Goal: Task Accomplishment & Management: Manage account settings

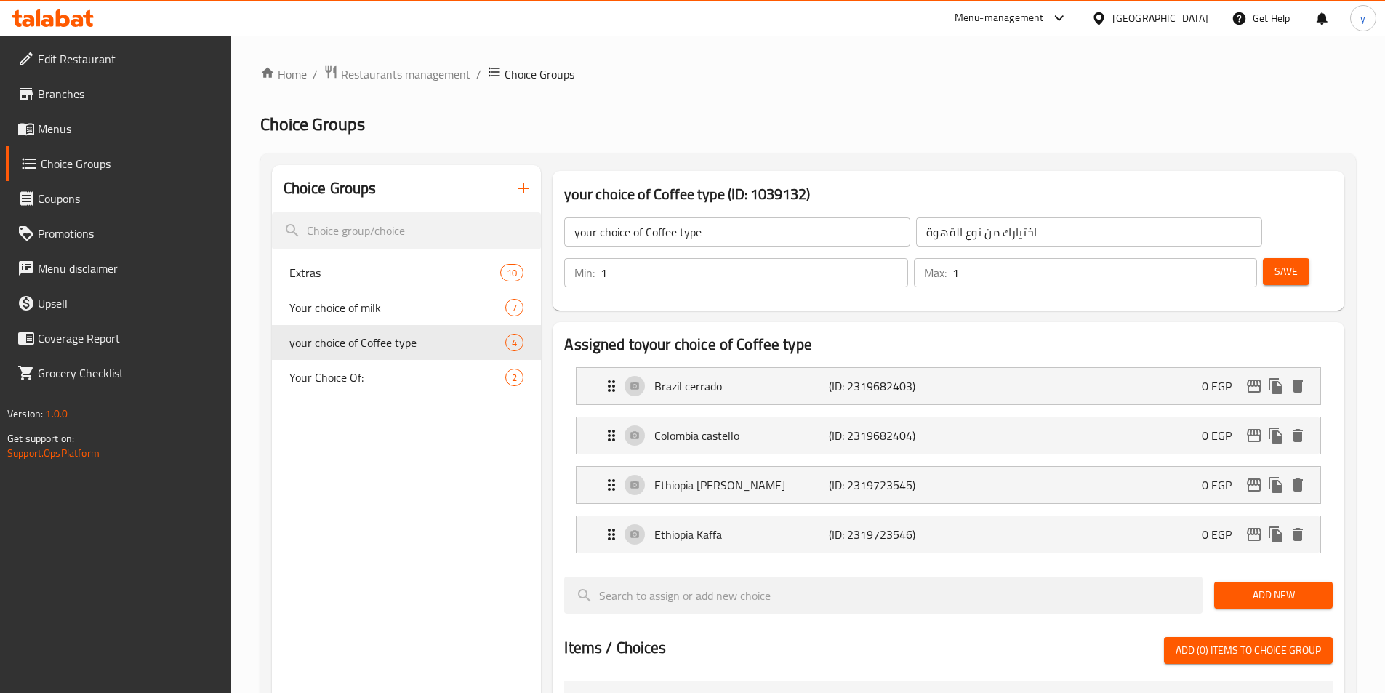
scroll to position [776, 0]
click at [76, 118] on link "Menus" at bounding box center [118, 128] width 225 height 35
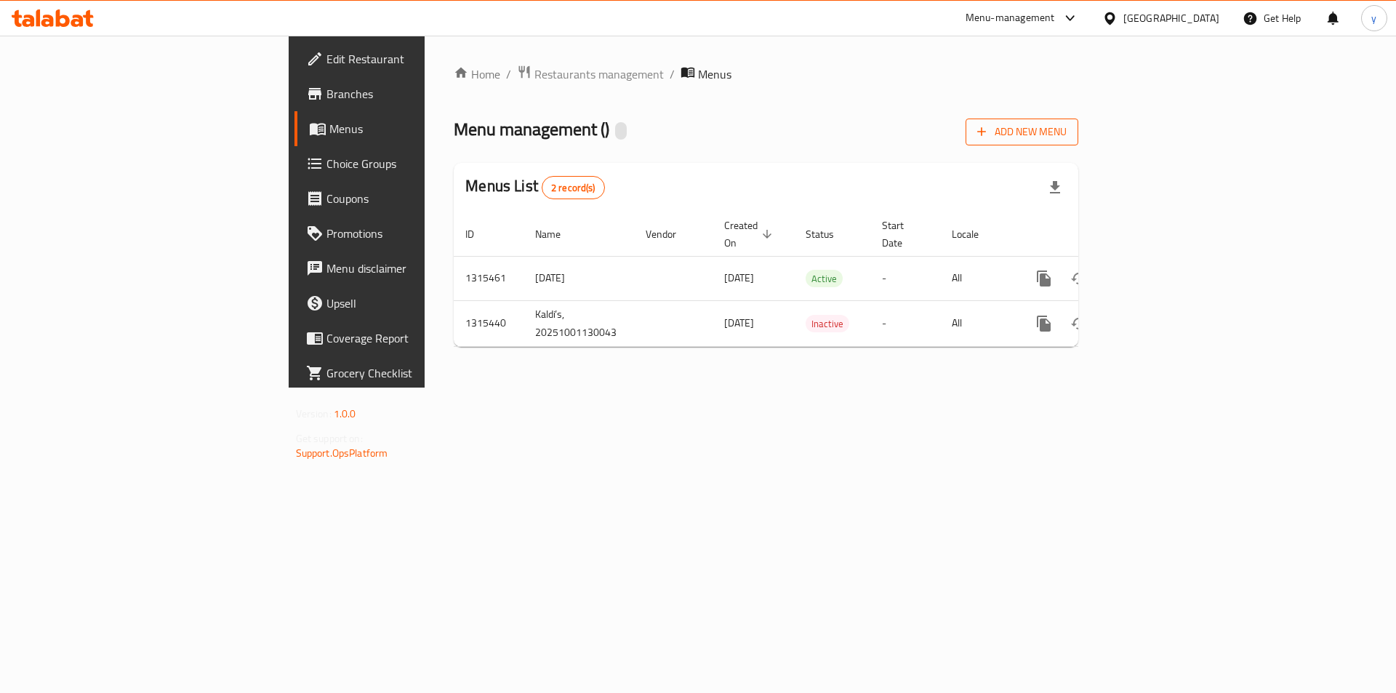
click at [1066, 129] on span "Add New Menu" at bounding box center [1021, 132] width 89 height 18
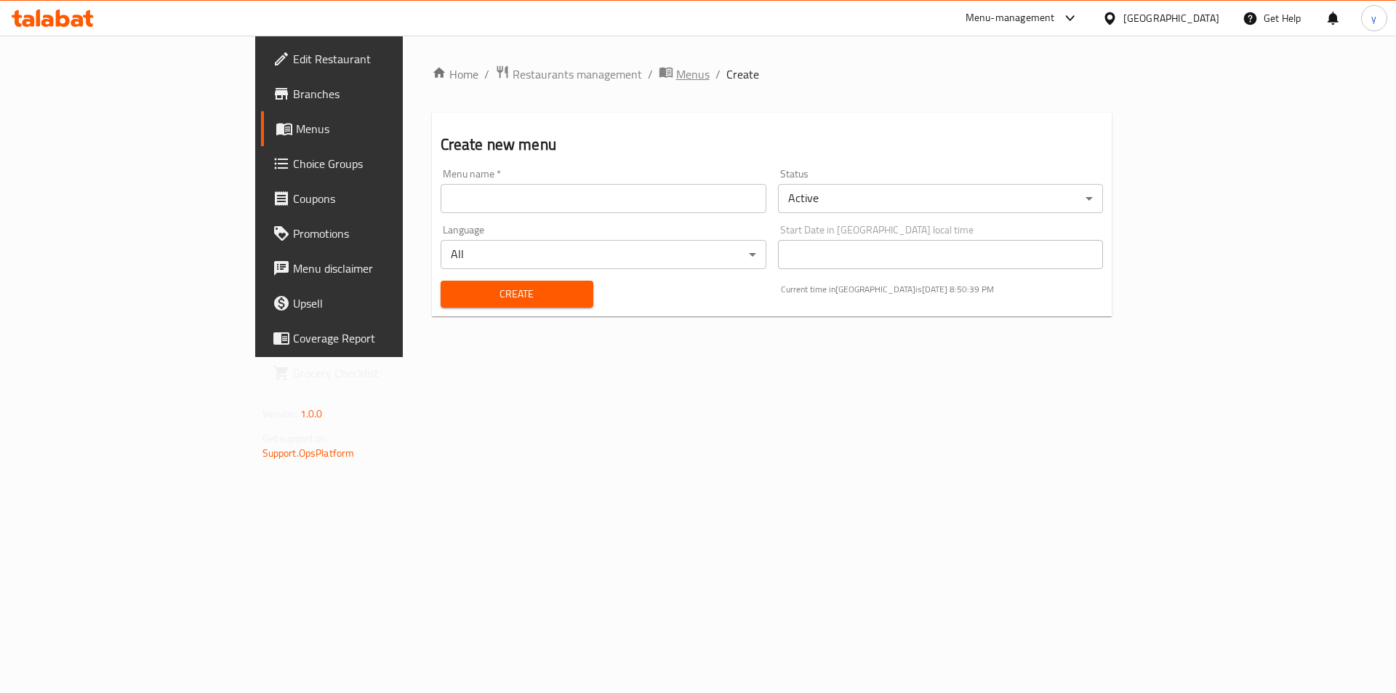
click at [676, 70] on span "Menus" at bounding box center [692, 73] width 33 height 17
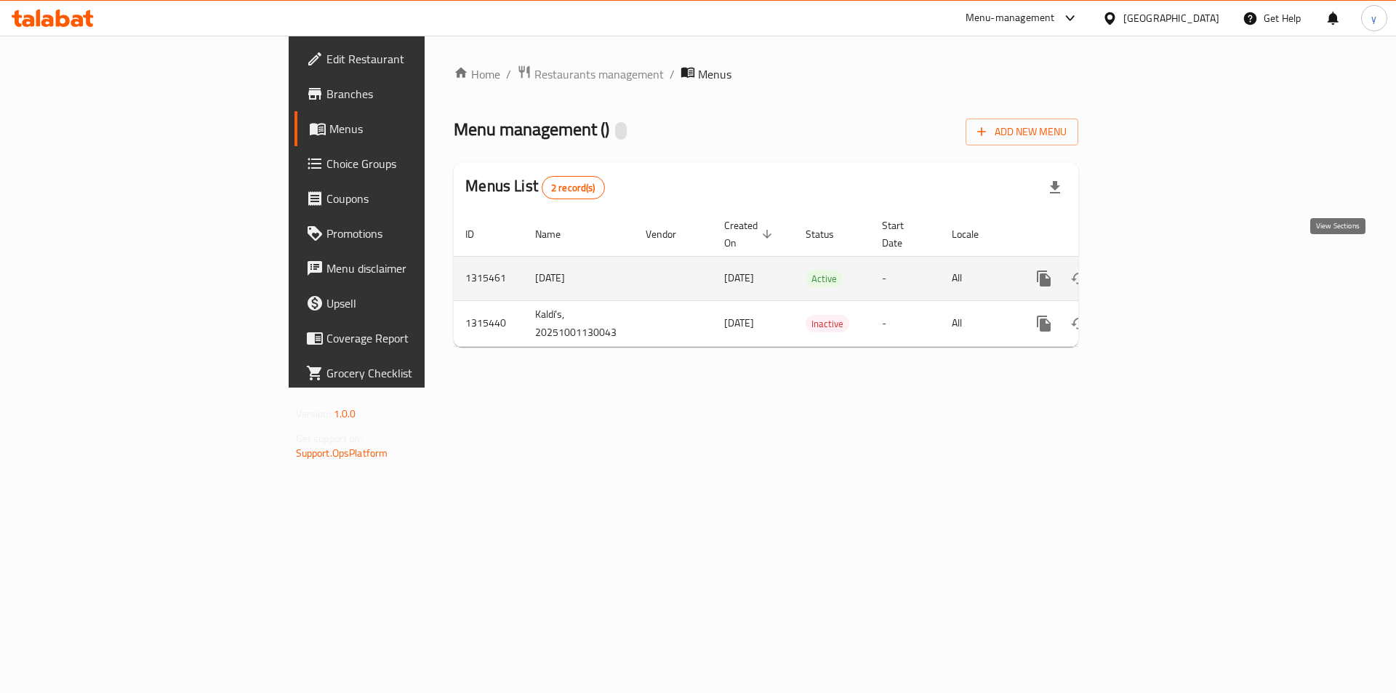
click at [1157, 270] on icon "enhanced table" at bounding box center [1148, 278] width 17 height 17
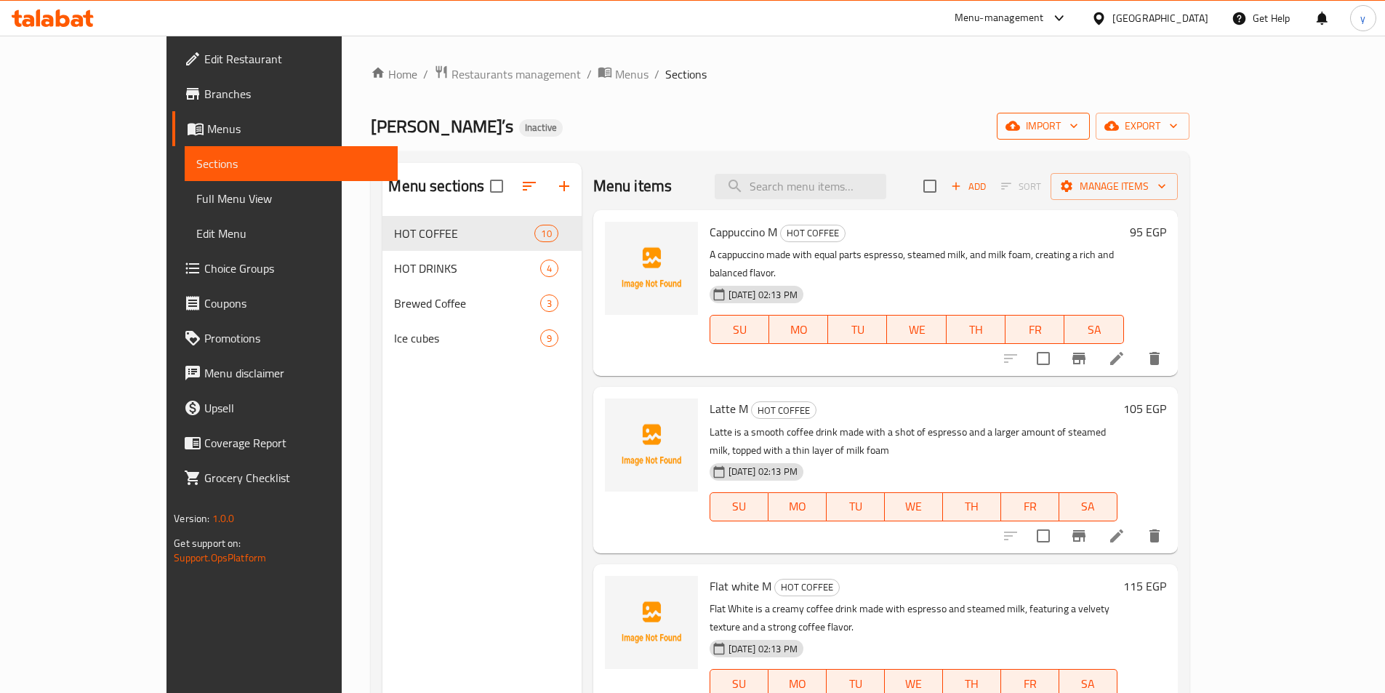
click at [1078, 127] on span "import" at bounding box center [1043, 126] width 70 height 18
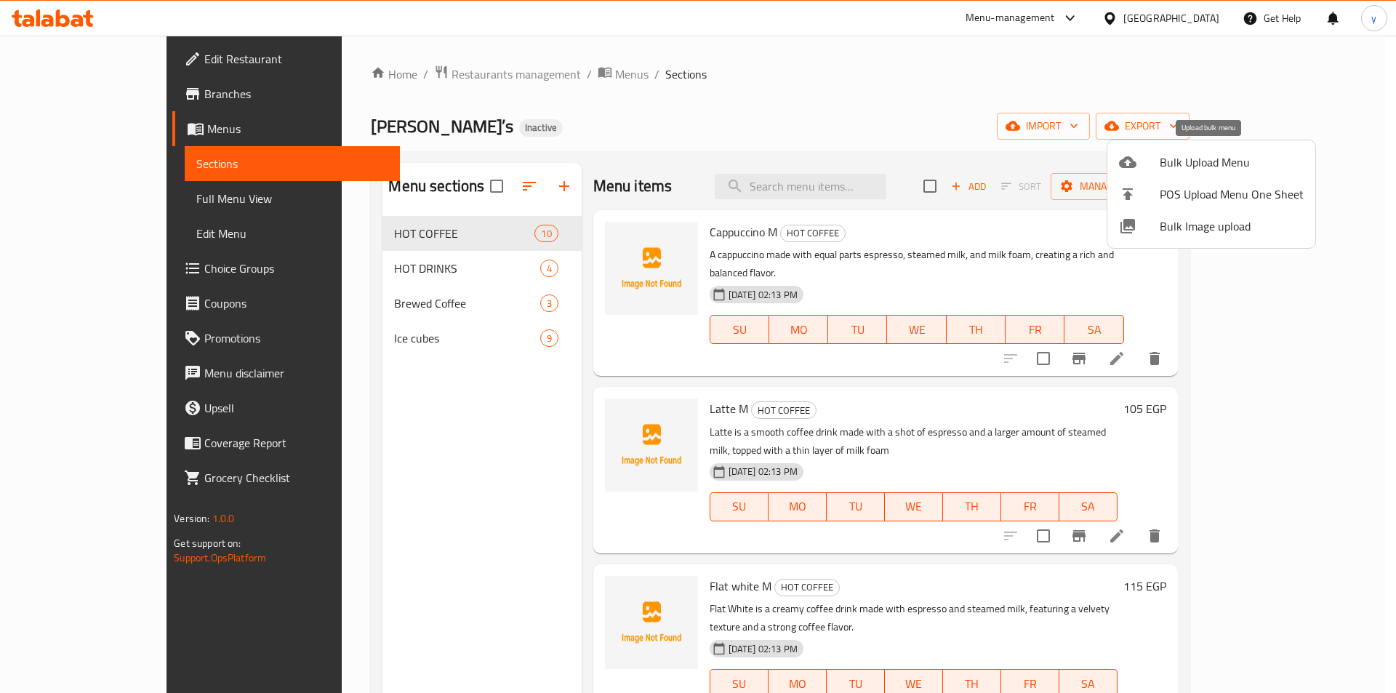
click at [1215, 161] on span "Bulk Upload Menu" at bounding box center [1231, 161] width 144 height 17
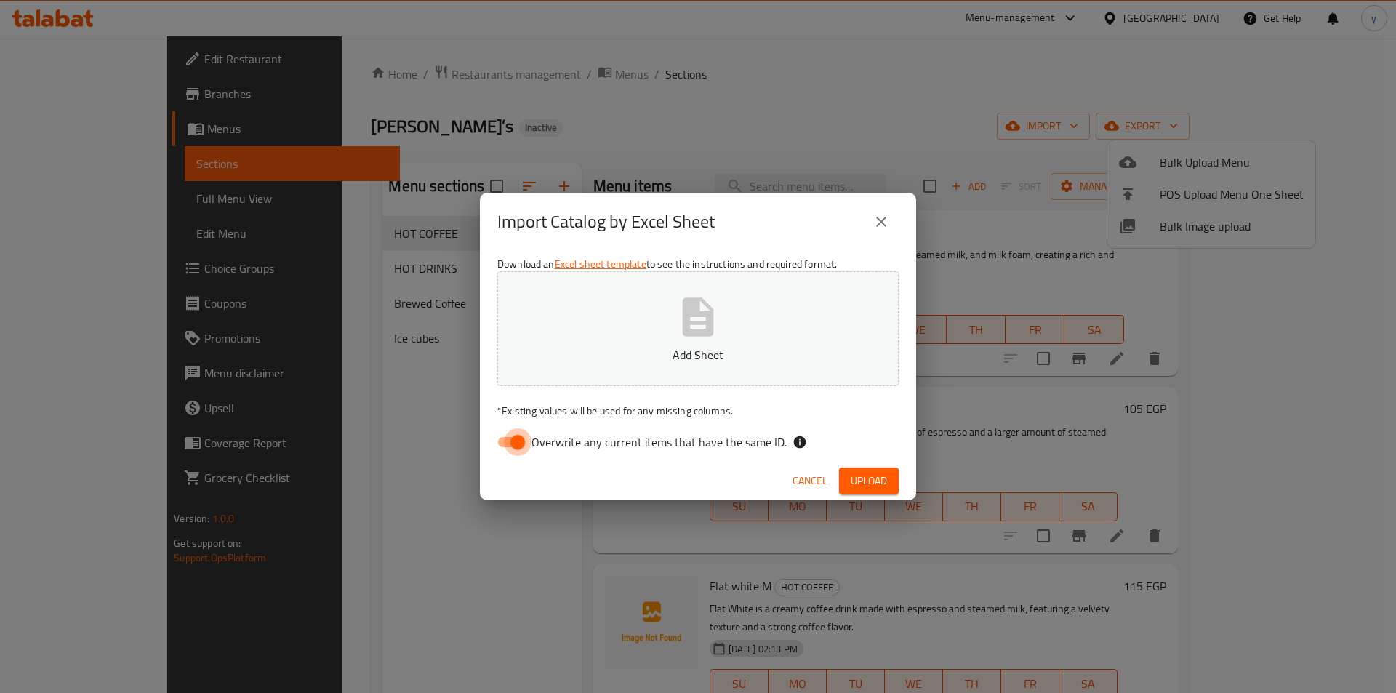
click at [518, 440] on input "Overwrite any current items that have the same ID." at bounding box center [517, 442] width 83 height 28
checkbox input "false"
click at [601, 326] on button "Add Sheet" at bounding box center [697, 328] width 401 height 115
click at [856, 474] on span "Upload" at bounding box center [868, 481] width 36 height 18
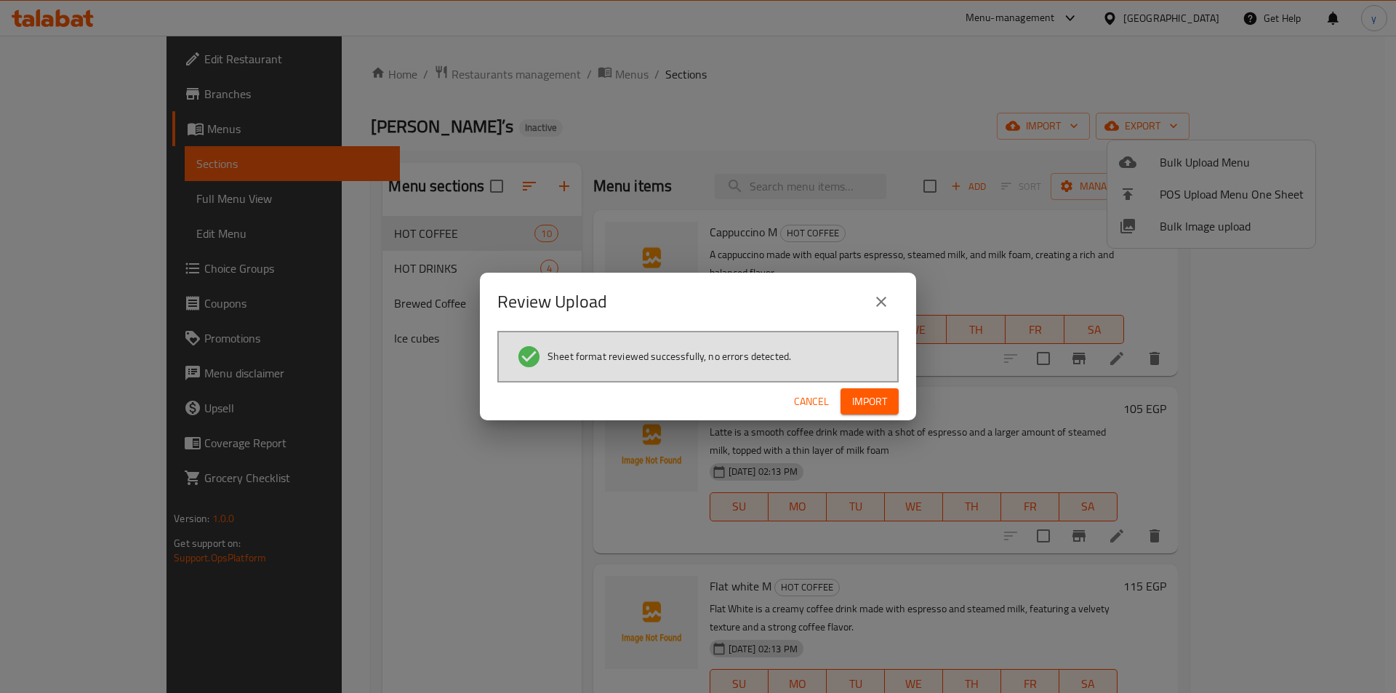
click at [861, 406] on span "Import" at bounding box center [869, 402] width 35 height 18
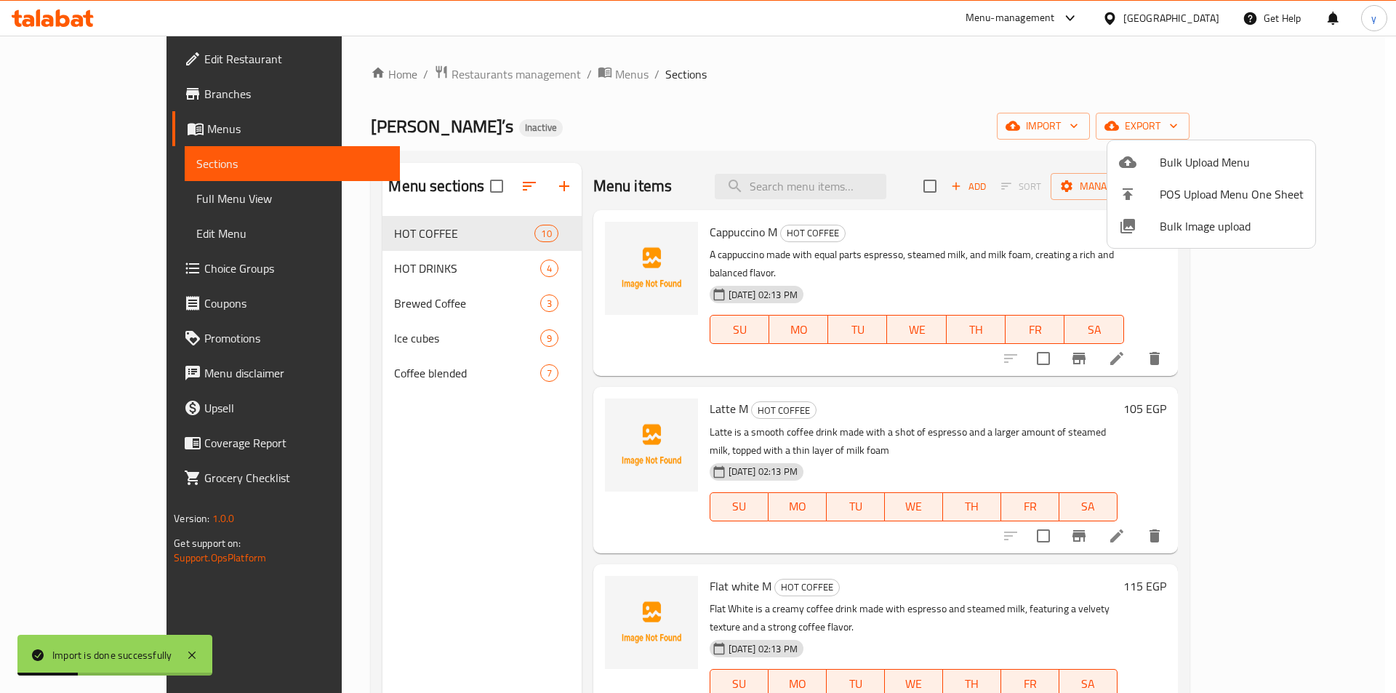
click at [327, 370] on div at bounding box center [698, 346] width 1396 height 693
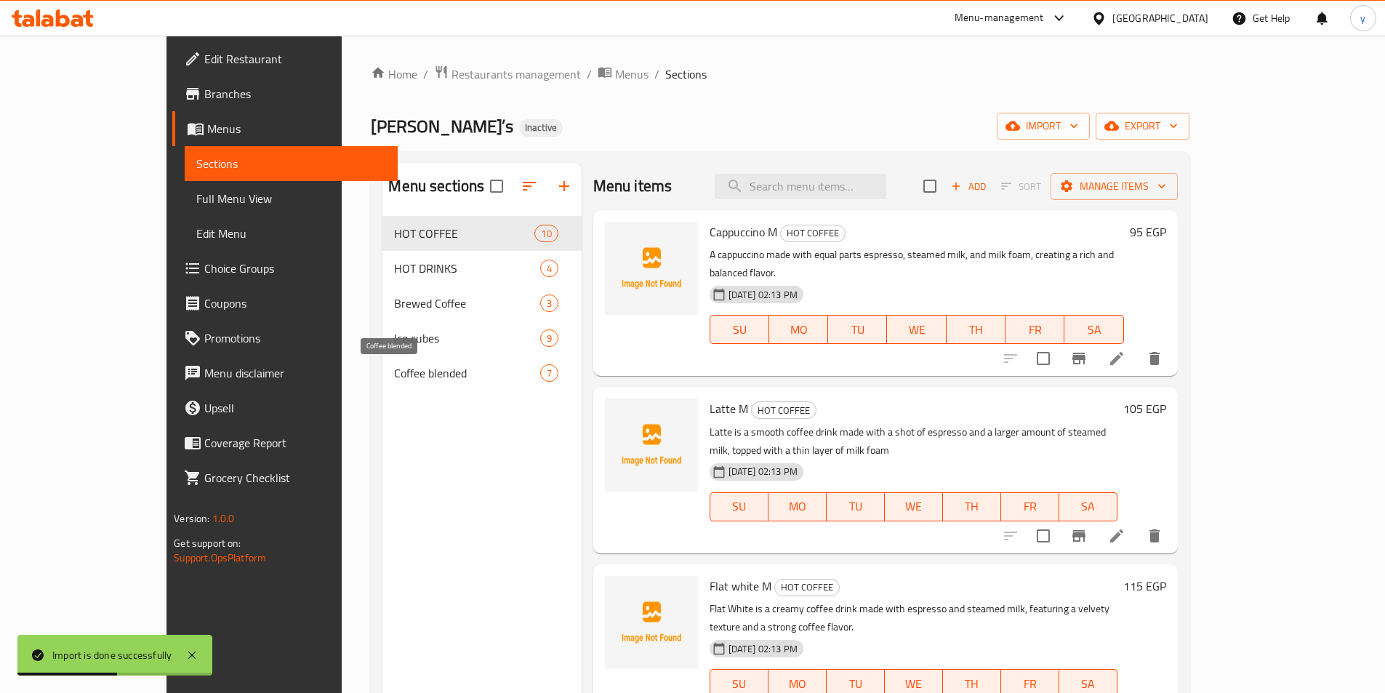
click at [394, 370] on span "Coffee blended" at bounding box center [466, 372] width 145 height 17
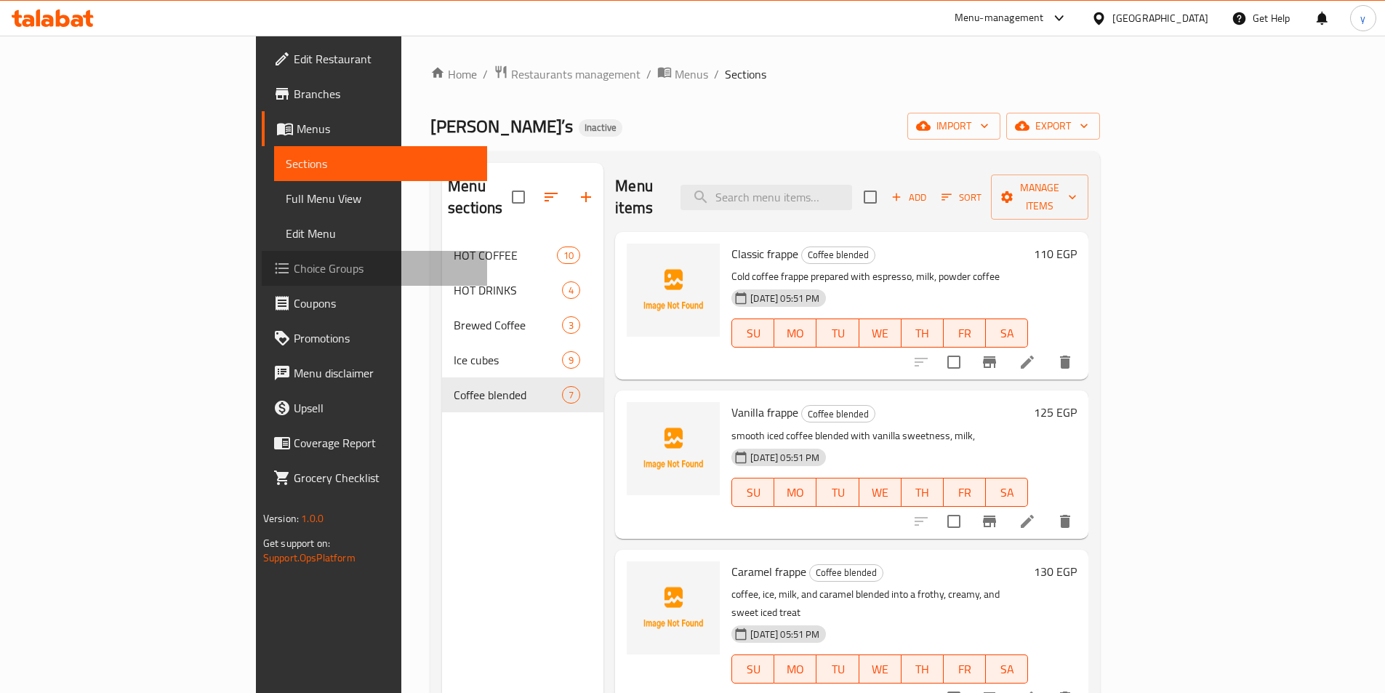
click at [294, 262] on span "Choice Groups" at bounding box center [385, 268] width 182 height 17
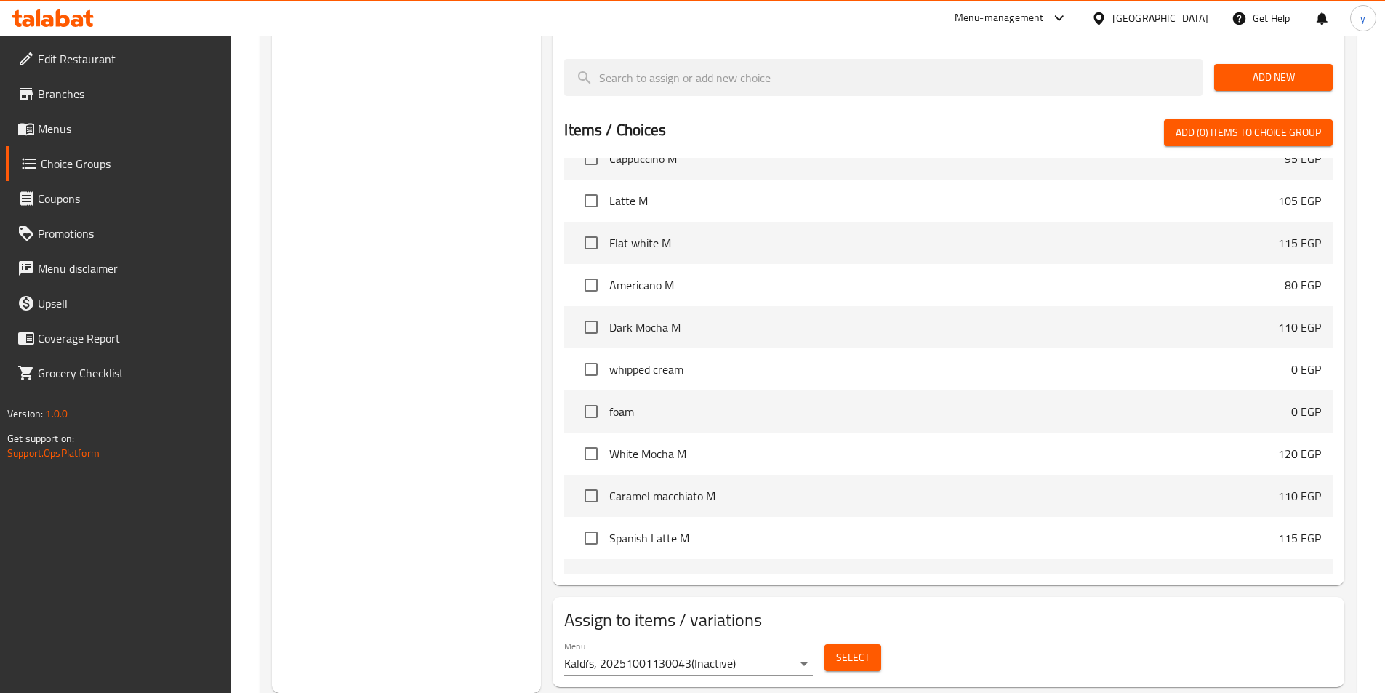
scroll to position [73, 0]
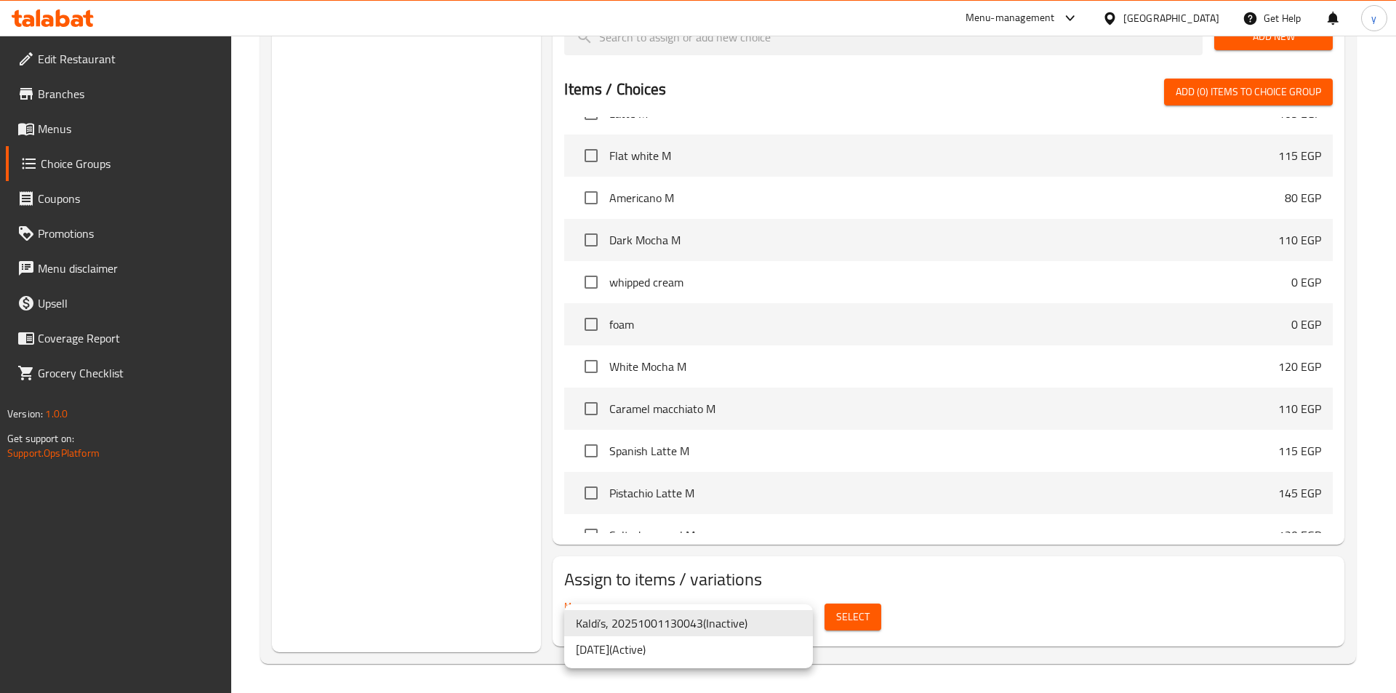
click at [709, 661] on li "[DATE] ( Active )" at bounding box center [688, 649] width 249 height 26
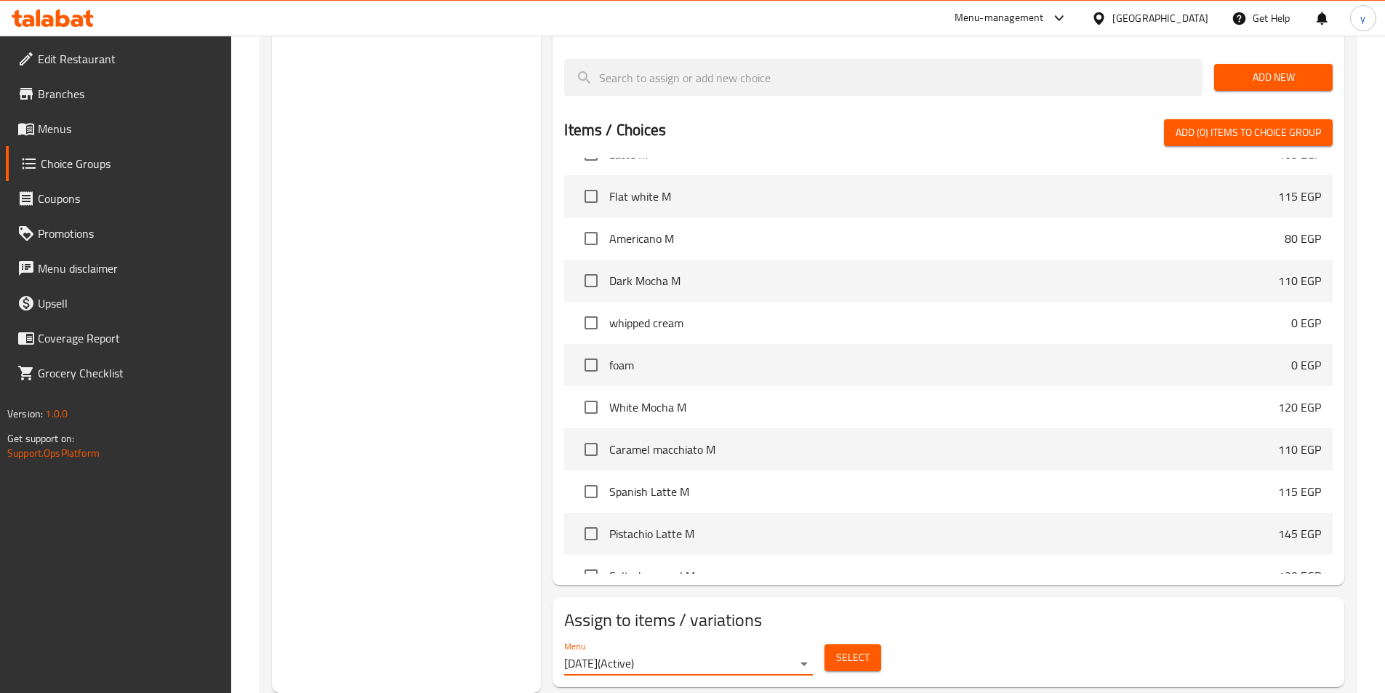
click at [850, 648] on span "Select" at bounding box center [852, 657] width 33 height 18
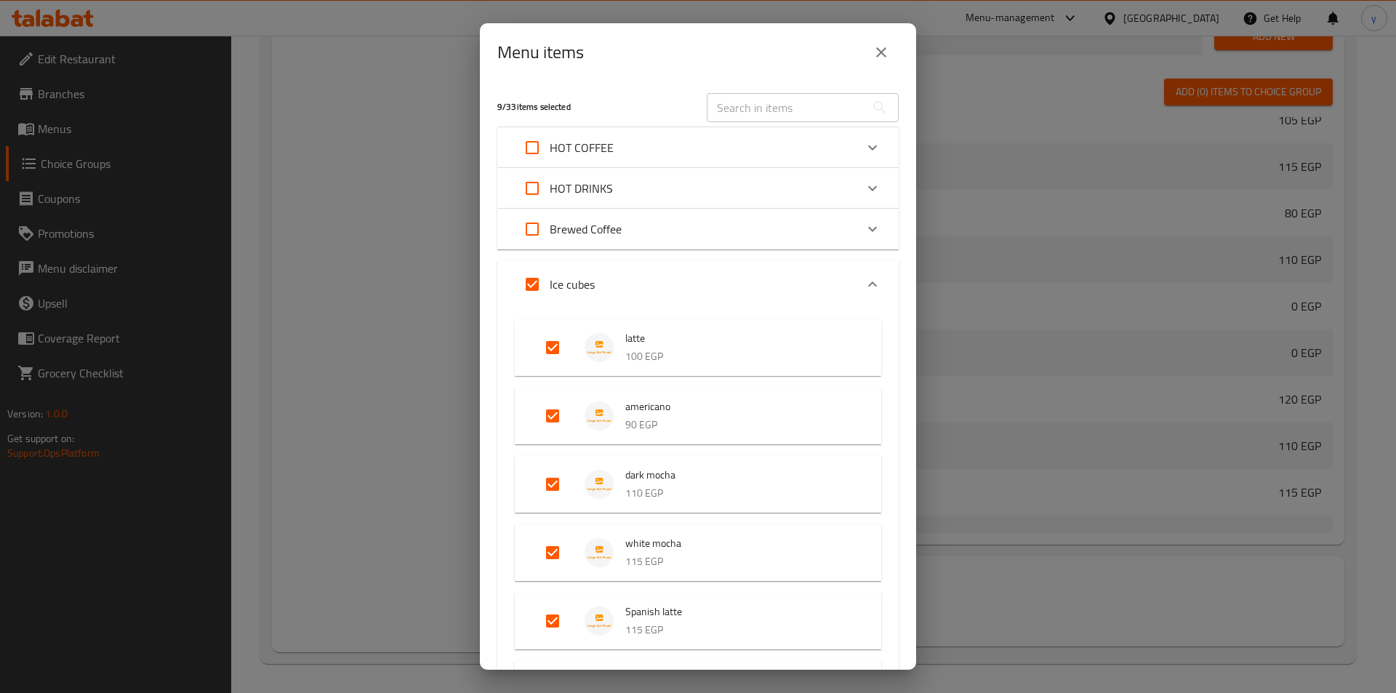
click at [864, 290] on icon "Expand" at bounding box center [872, 283] width 17 height 17
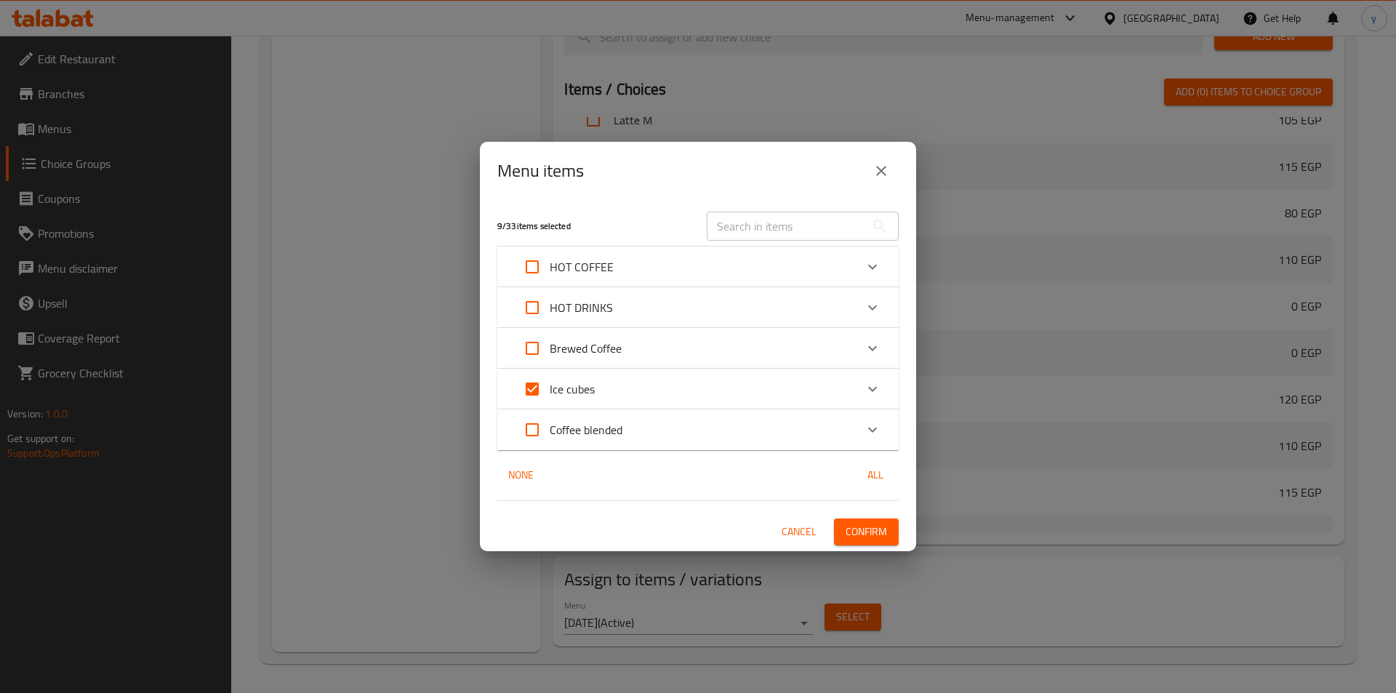
click at [871, 177] on button "close" at bounding box center [881, 170] width 35 height 35
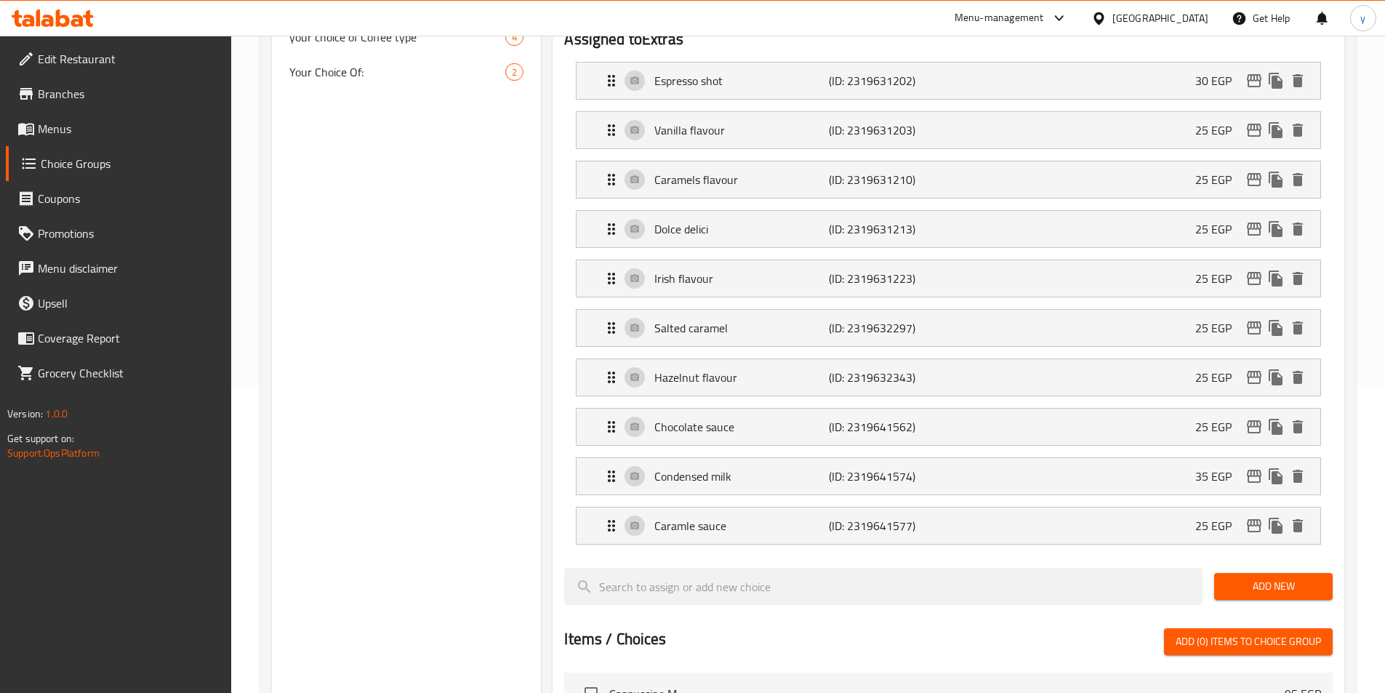
scroll to position [0, 0]
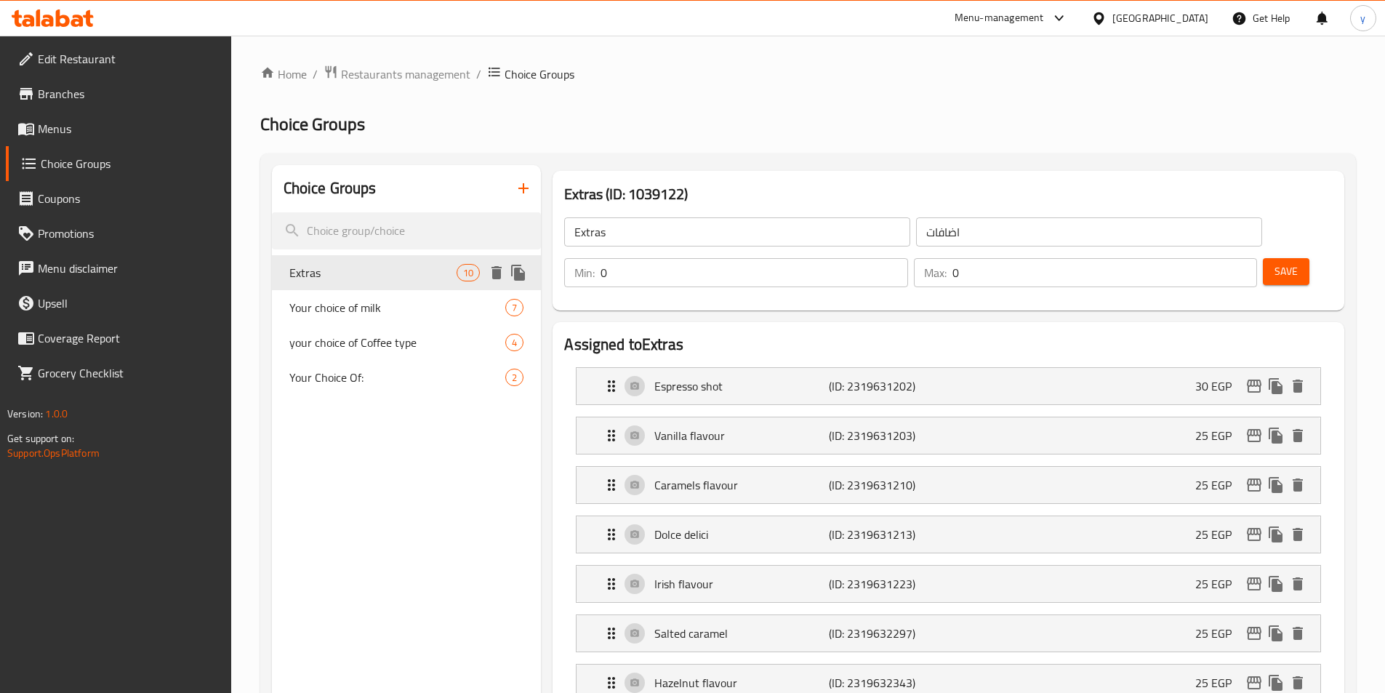
click at [341, 269] on span "Extras" at bounding box center [373, 272] width 168 height 17
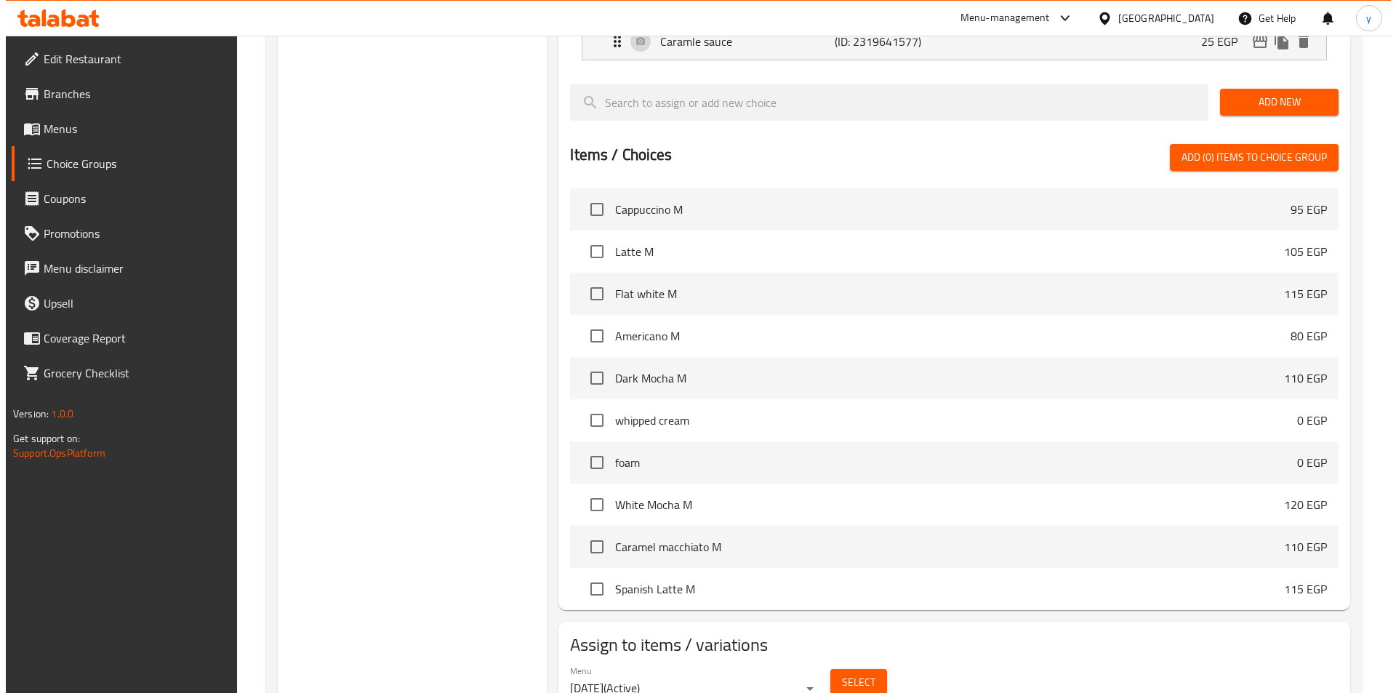
scroll to position [814, 0]
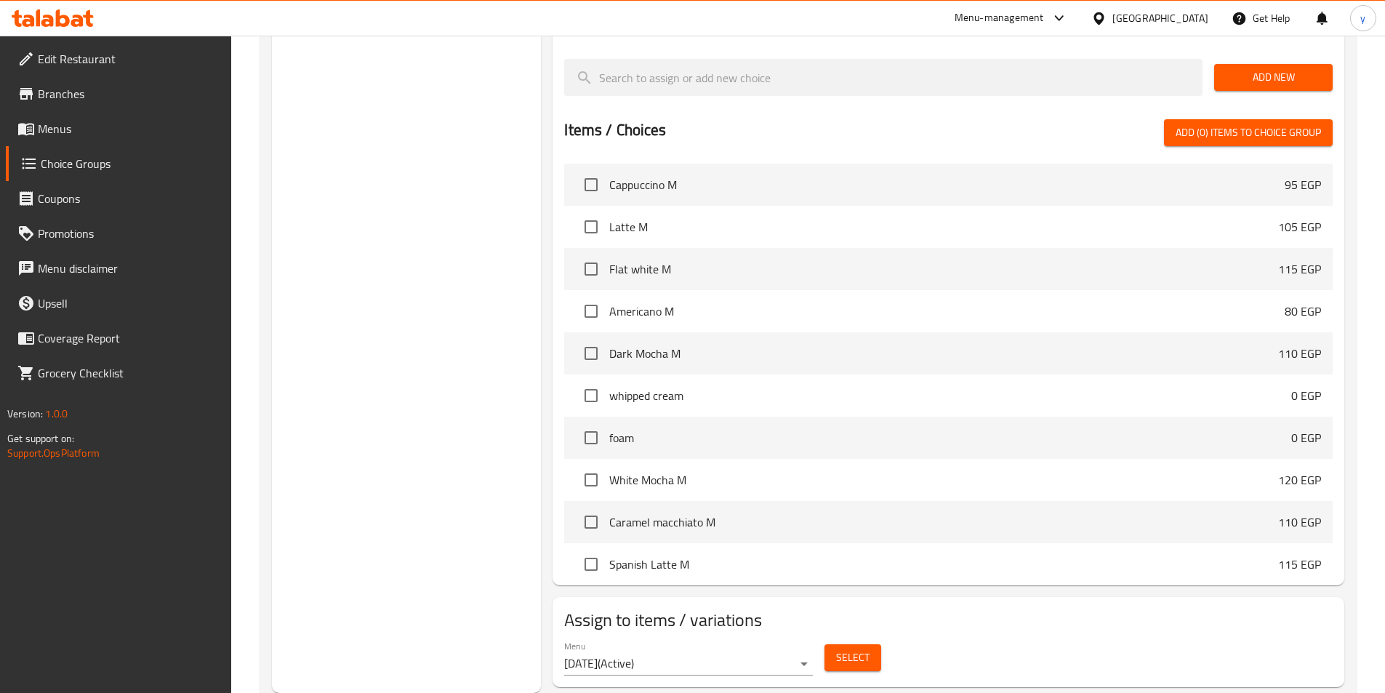
click at [865, 648] on span "Select" at bounding box center [852, 657] width 33 height 18
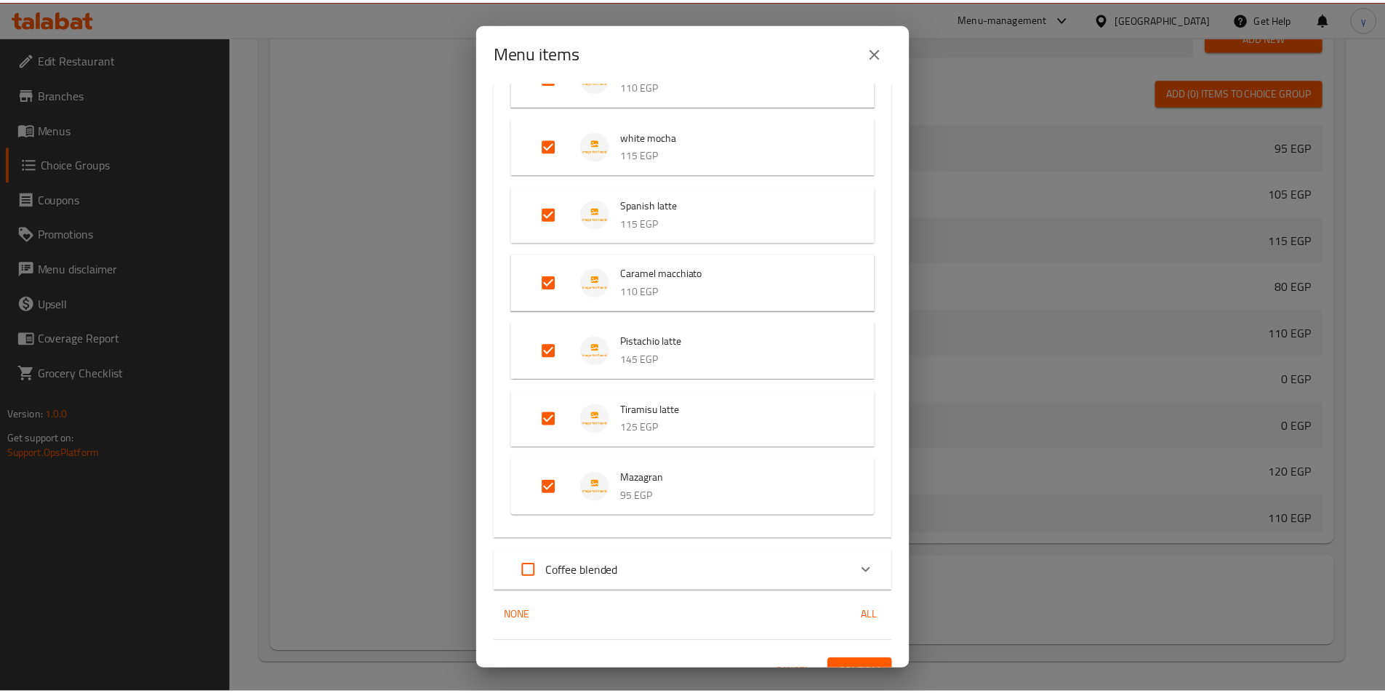
scroll to position [430, 0]
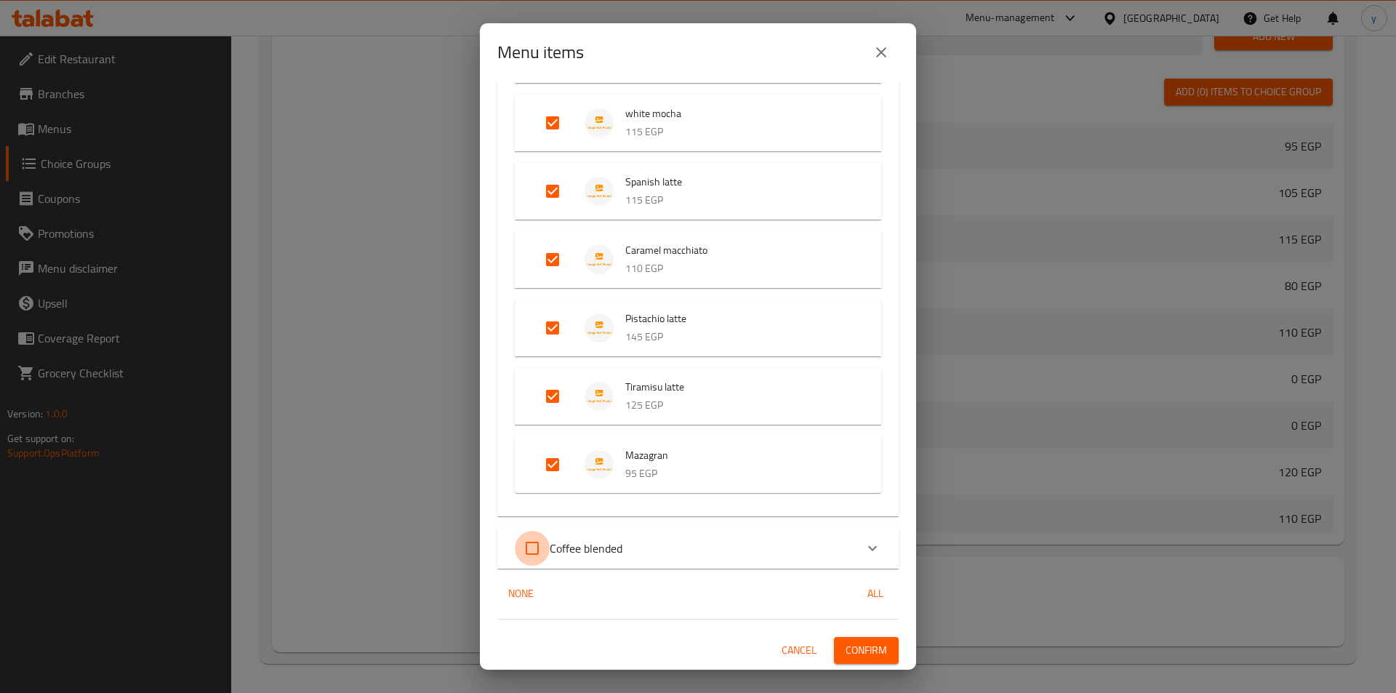
click at [539, 552] on input "Expand" at bounding box center [532, 548] width 35 height 35
checkbox input "true"
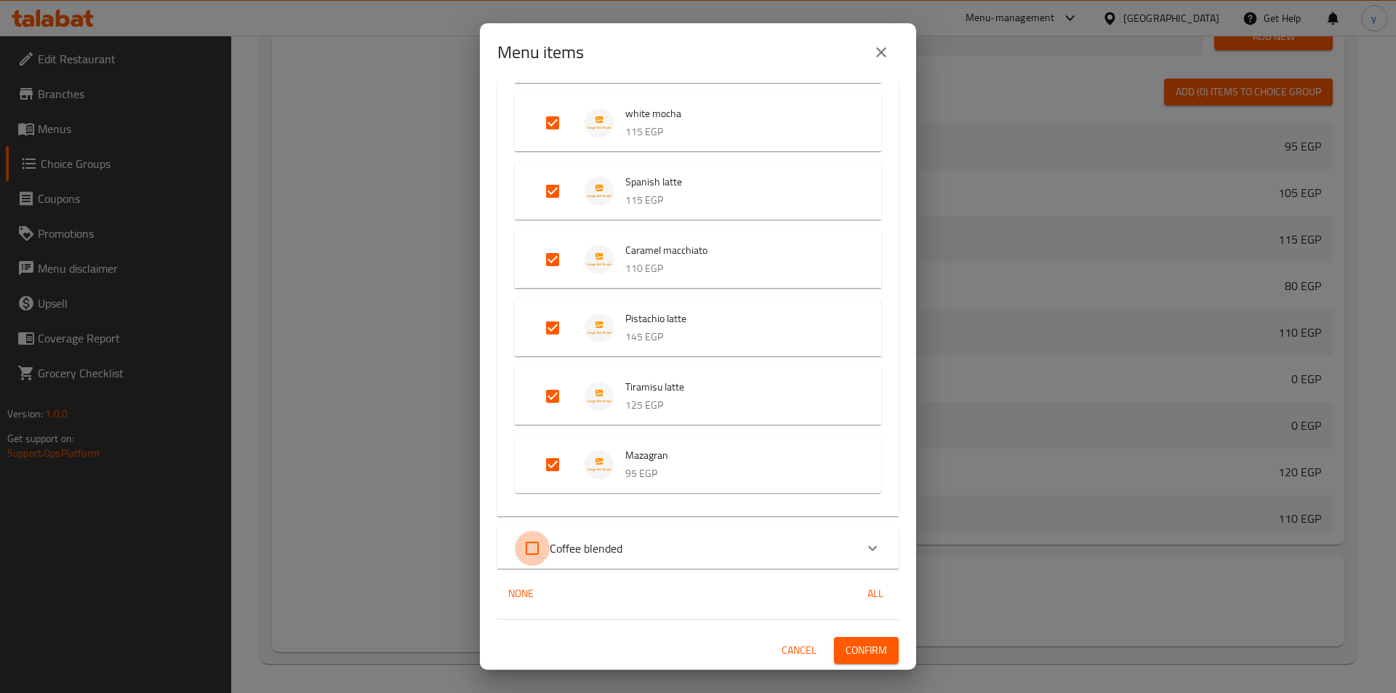
checkbox input "true"
click at [856, 648] on span "Confirm" at bounding box center [865, 650] width 41 height 18
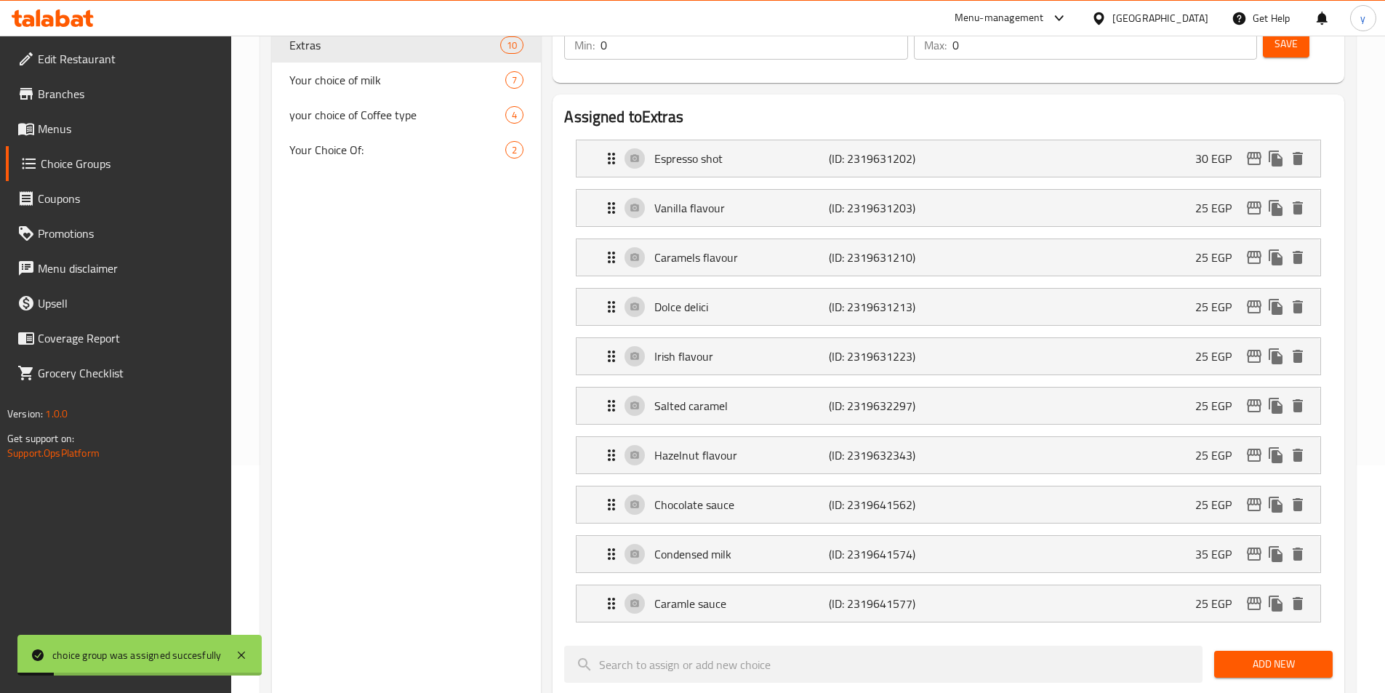
scroll to position [0, 0]
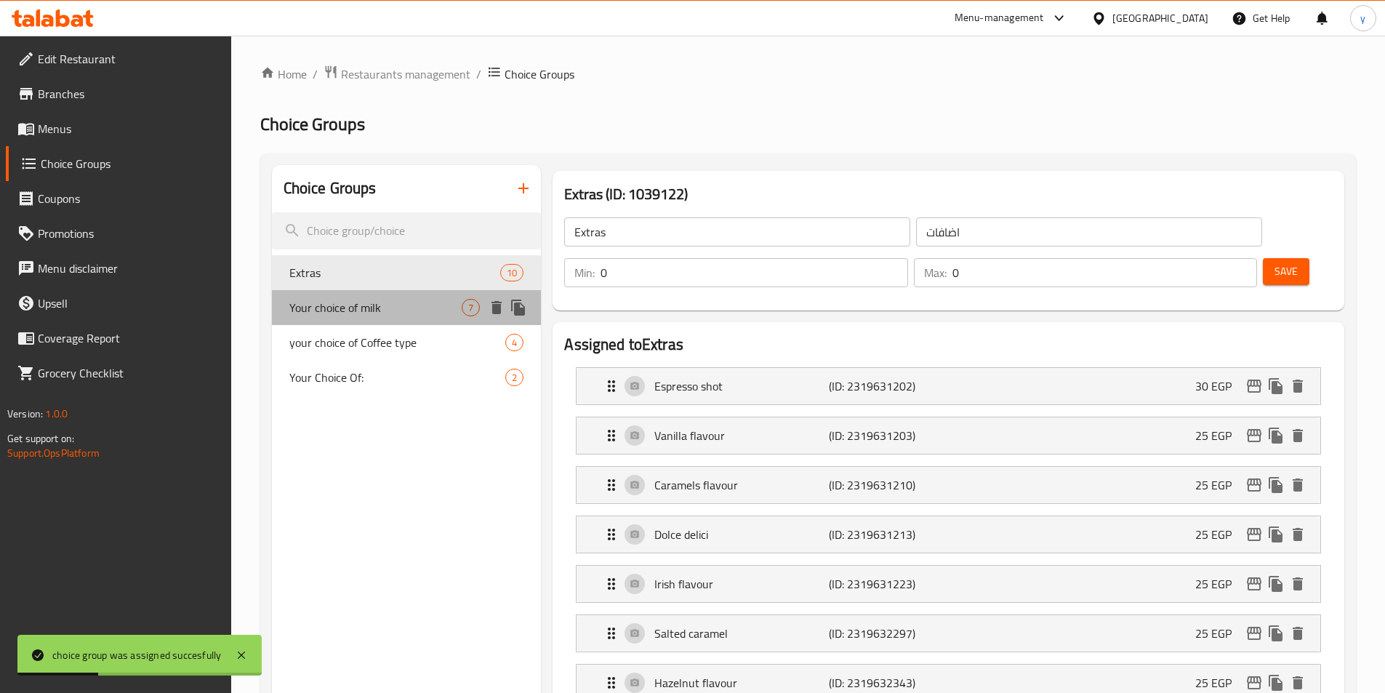
click at [394, 316] on div "Your choice of milk 7" at bounding box center [407, 307] width 270 height 35
type input "Your choice of milk"
type input "إختيارك من الحليب :"
type input "1"
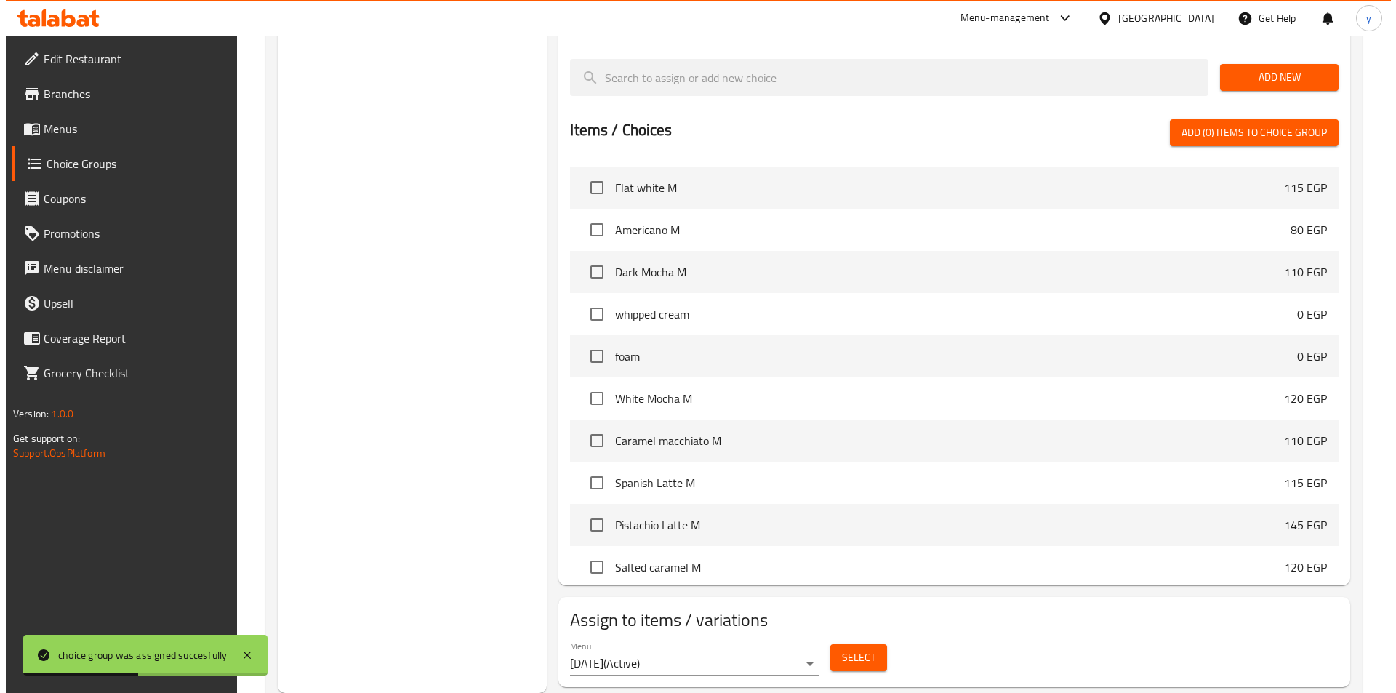
scroll to position [363, 0]
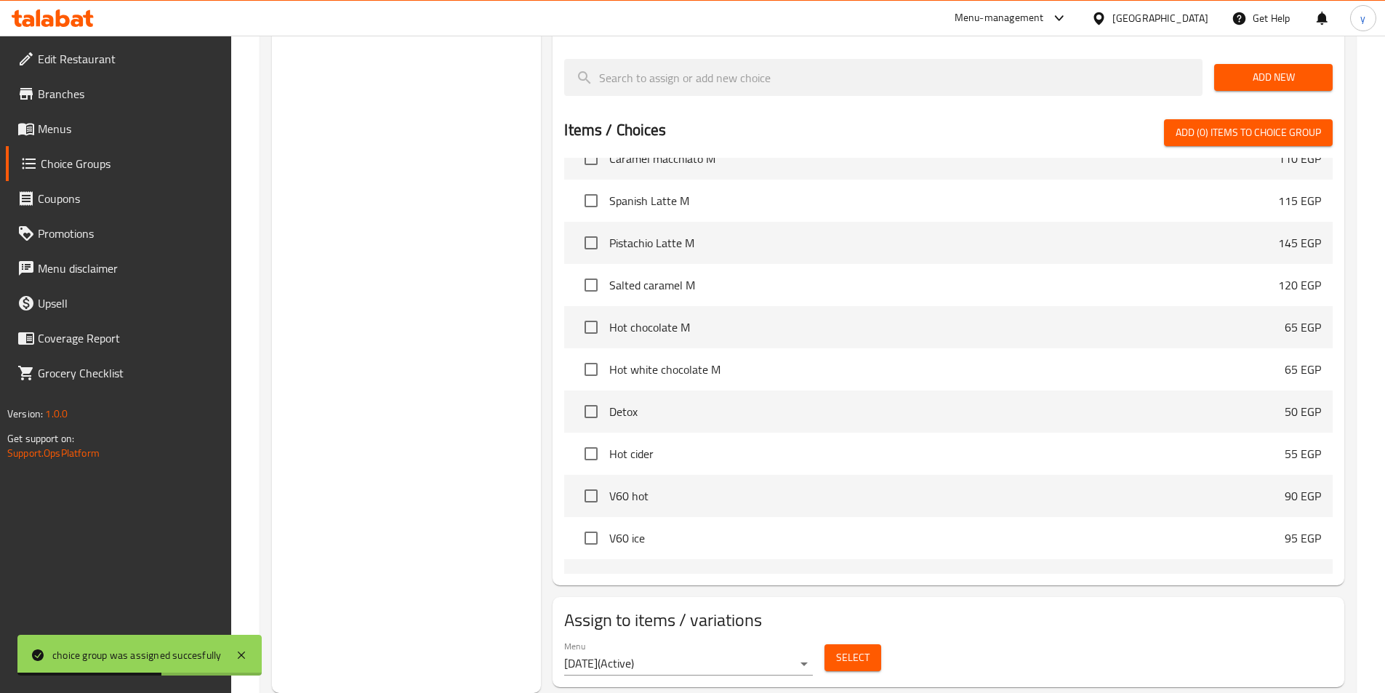
click at [846, 648] on span "Select" at bounding box center [852, 657] width 33 height 18
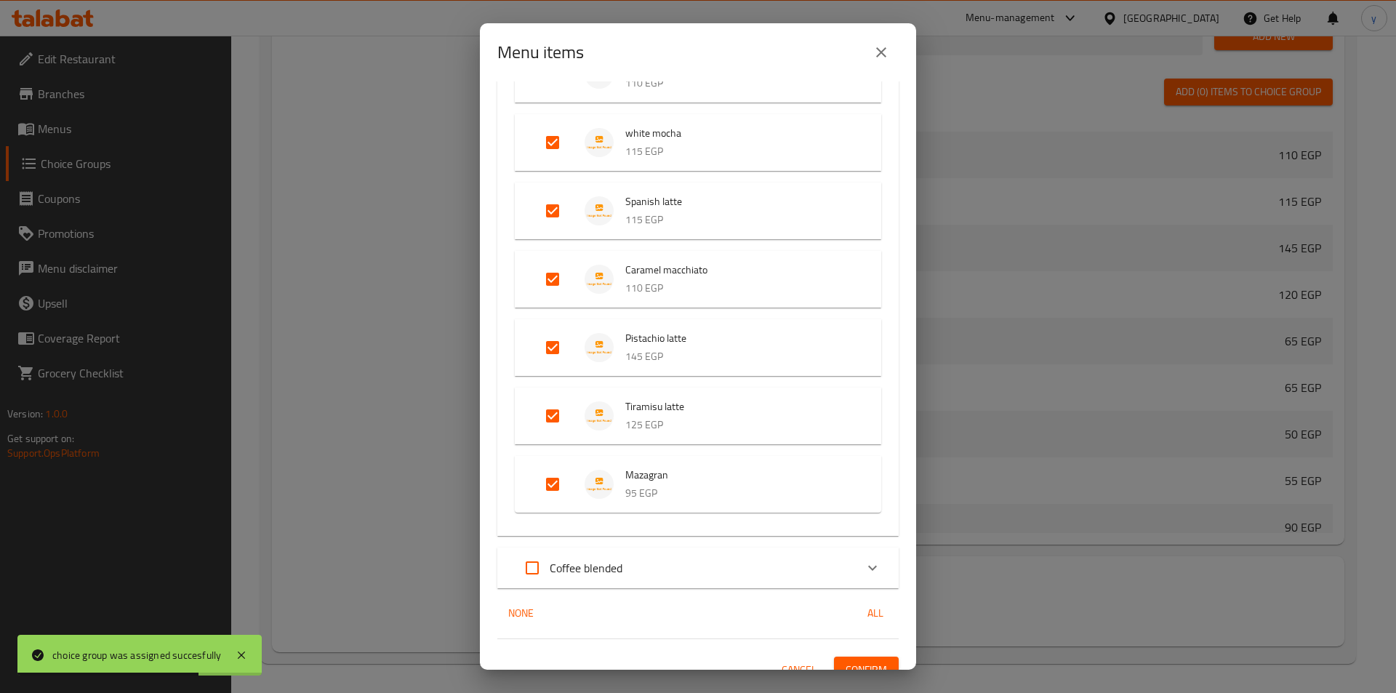
scroll to position [430, 0]
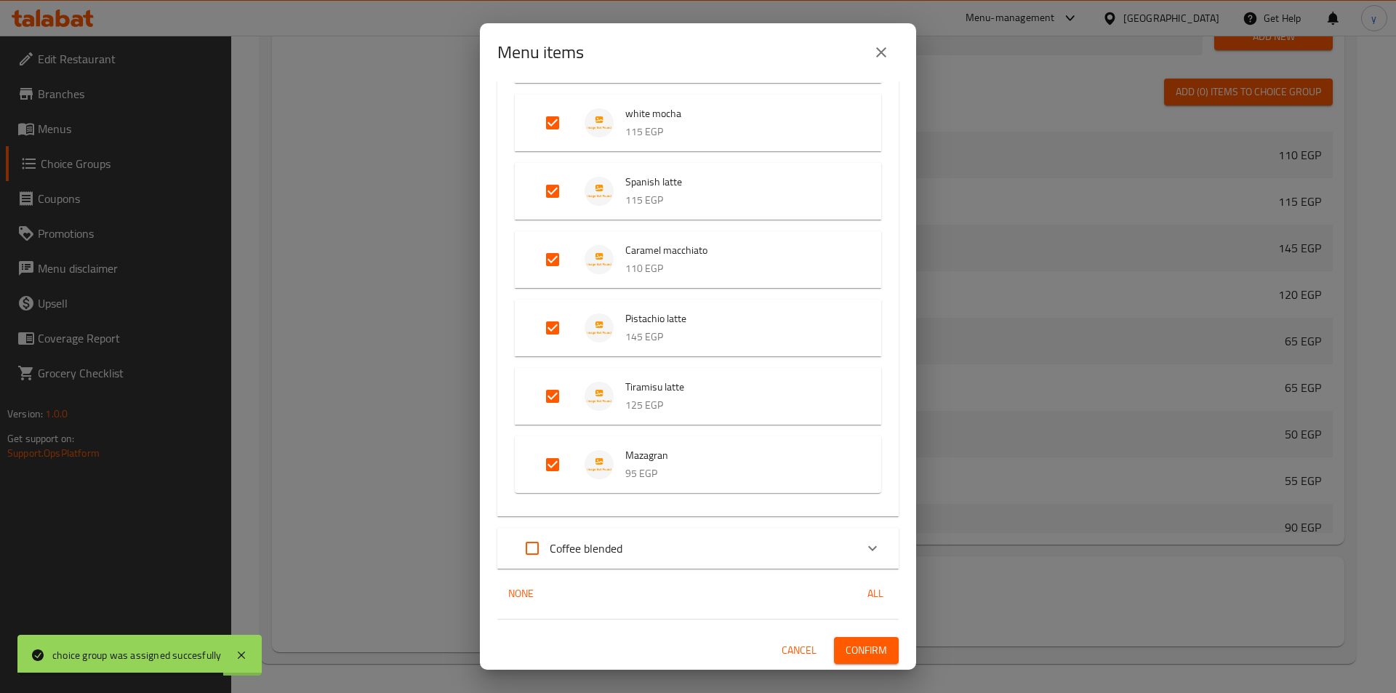
click at [570, 549] on p "Coffee blended" at bounding box center [586, 547] width 73 height 17
click at [528, 547] on input "Expand" at bounding box center [532, 551] width 35 height 35
checkbox input "true"
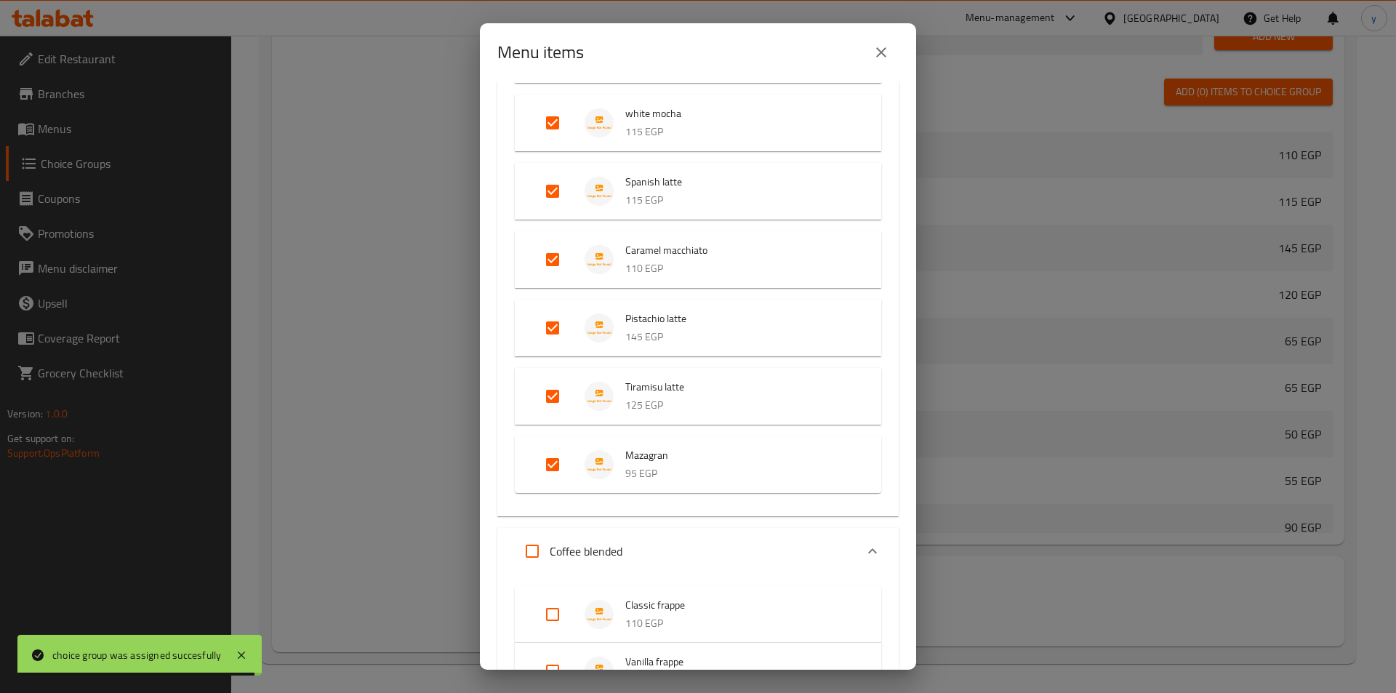
checkbox input "true"
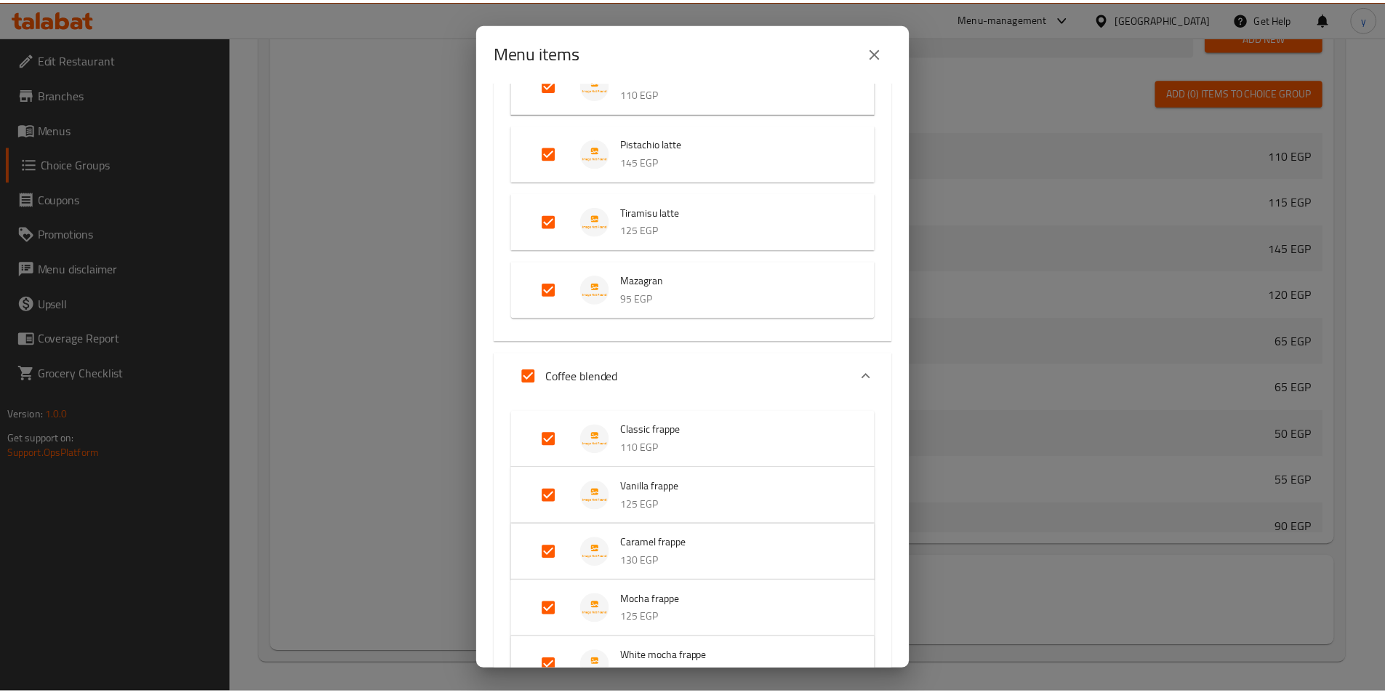
scroll to position [867, 0]
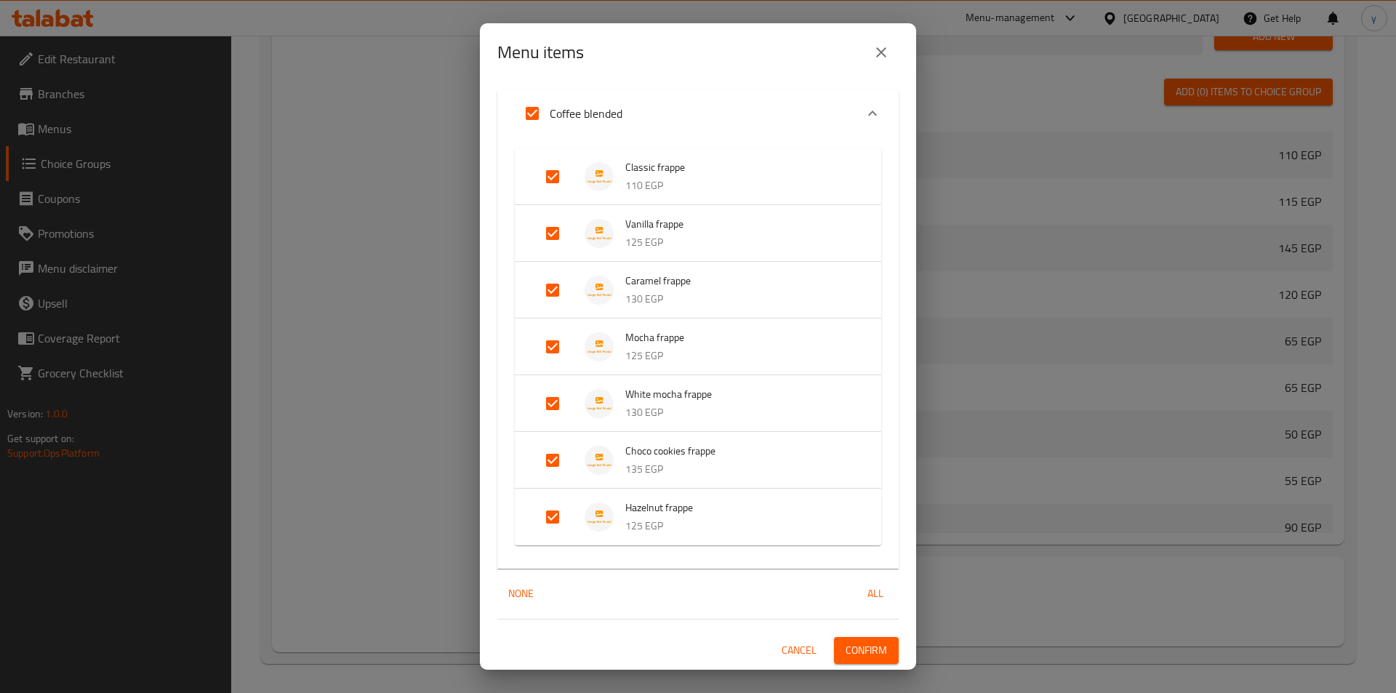
click at [857, 648] on span "Confirm" at bounding box center [865, 650] width 41 height 18
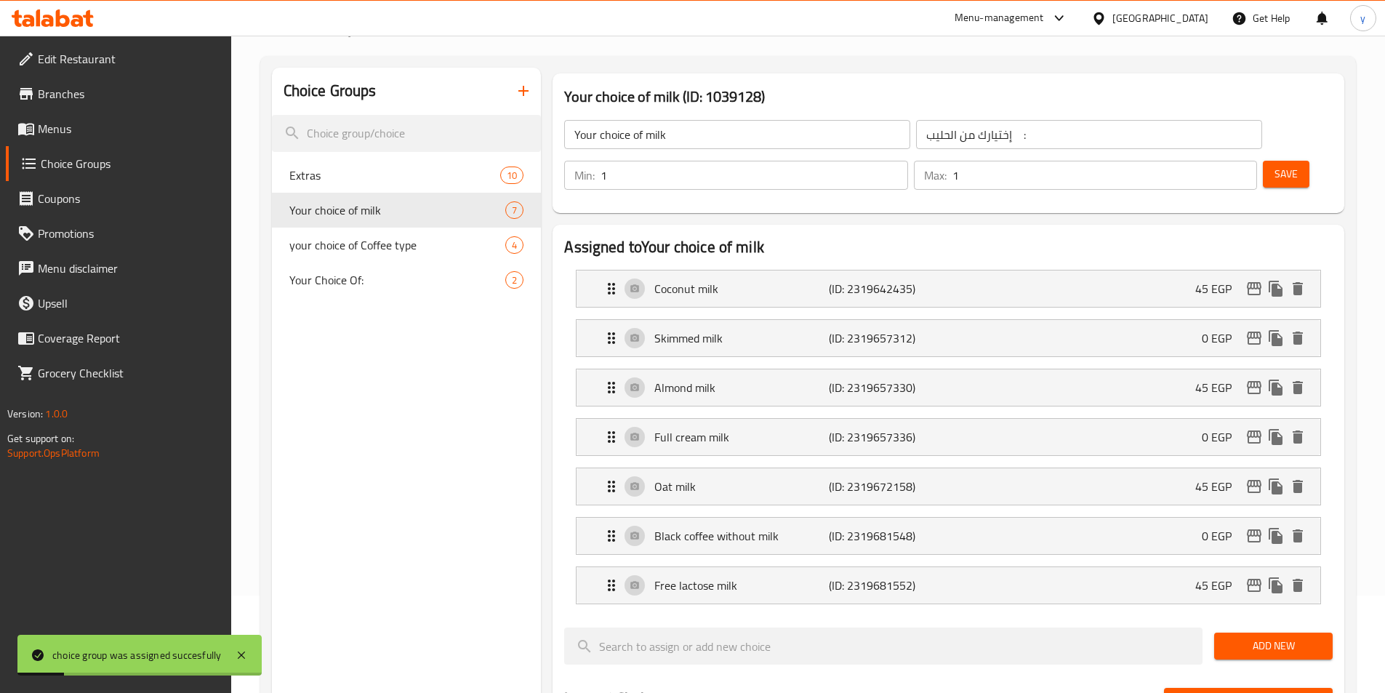
scroll to position [84, 0]
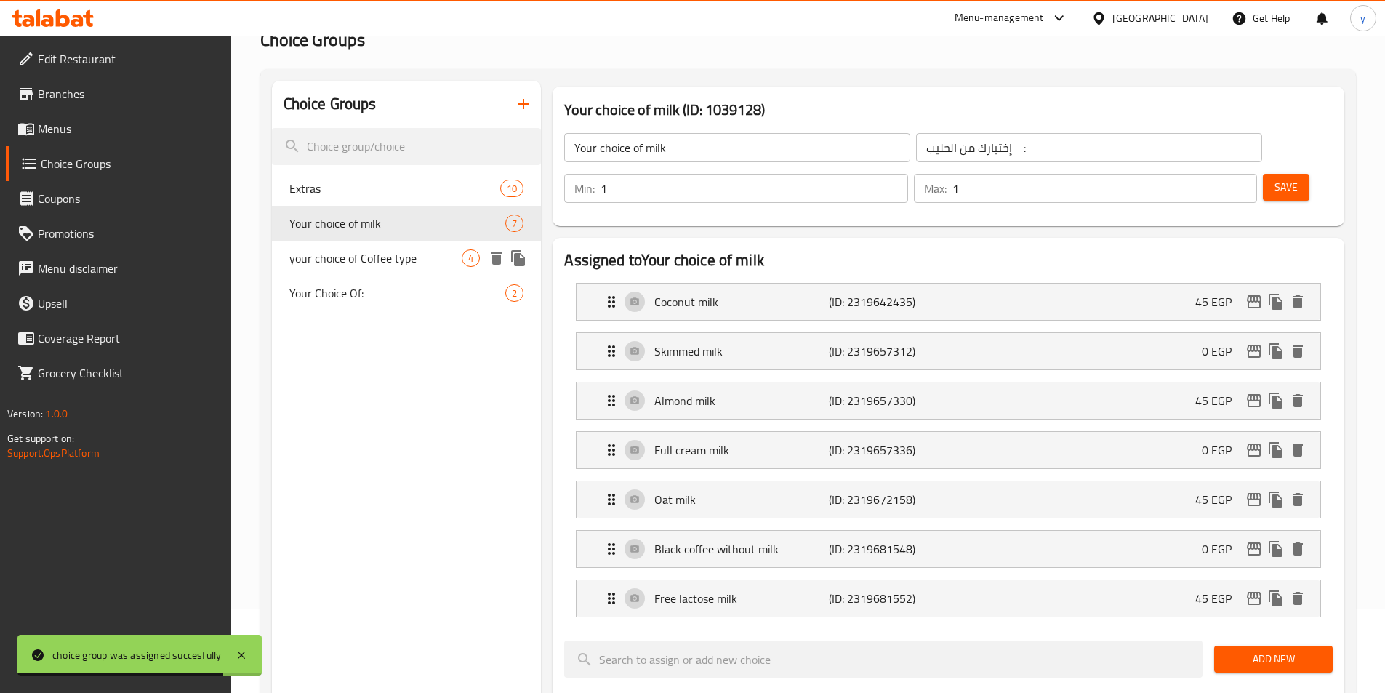
click at [386, 267] on span "your choice of Coffee type" at bounding box center [375, 257] width 173 height 17
type input "your choice of Coffee type"
type input "اختيارك من نوع القهوة"
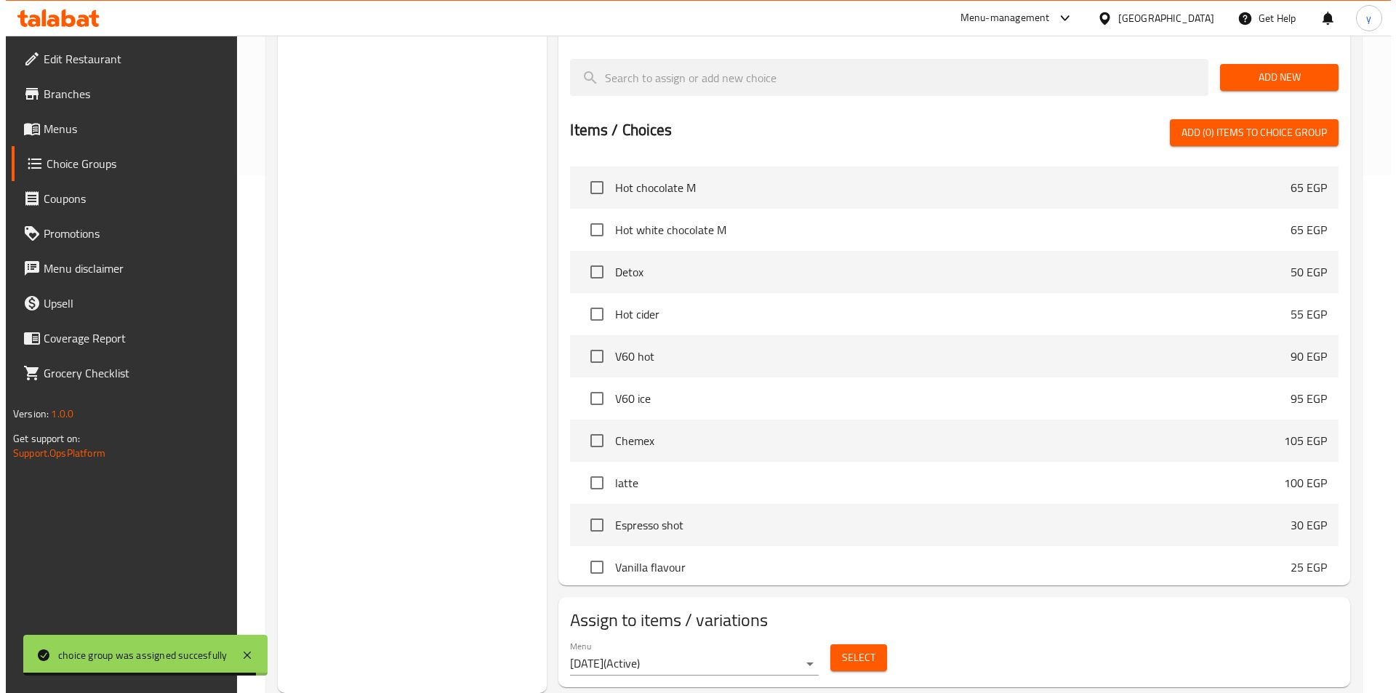
scroll to position [800, 0]
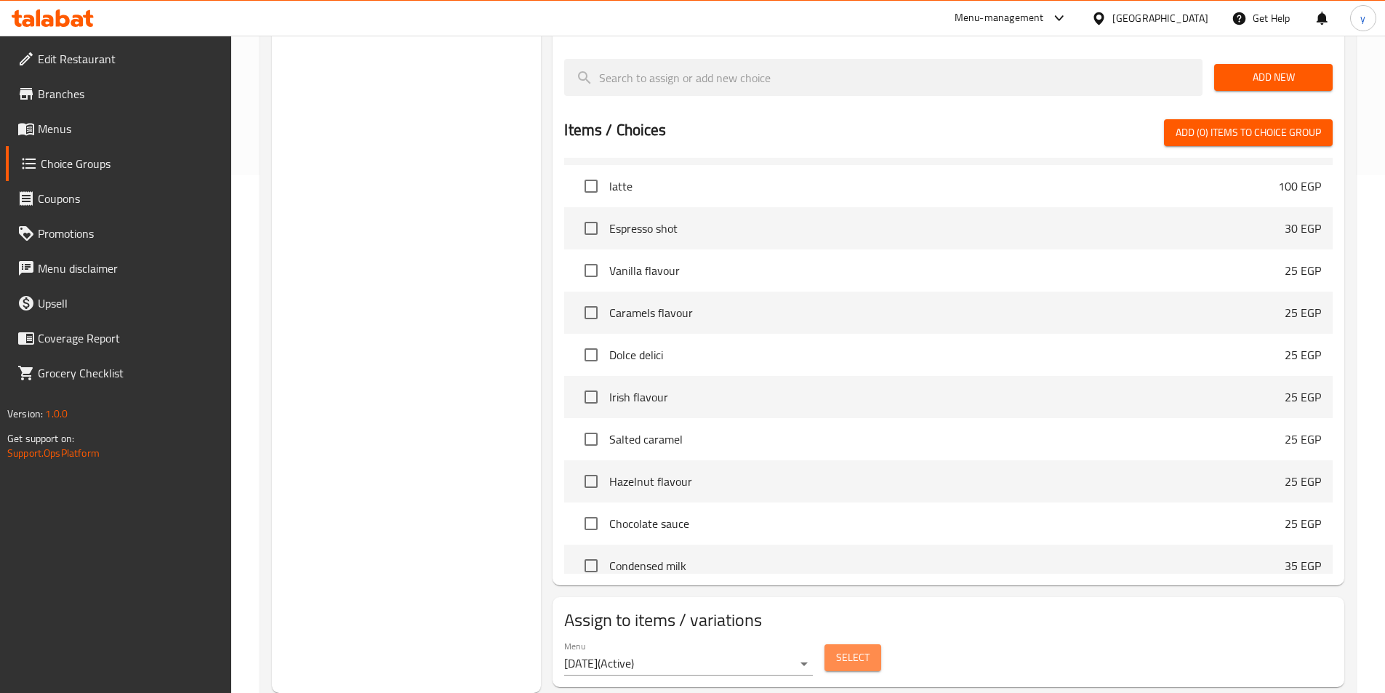
click at [847, 648] on span "Select" at bounding box center [852, 657] width 33 height 18
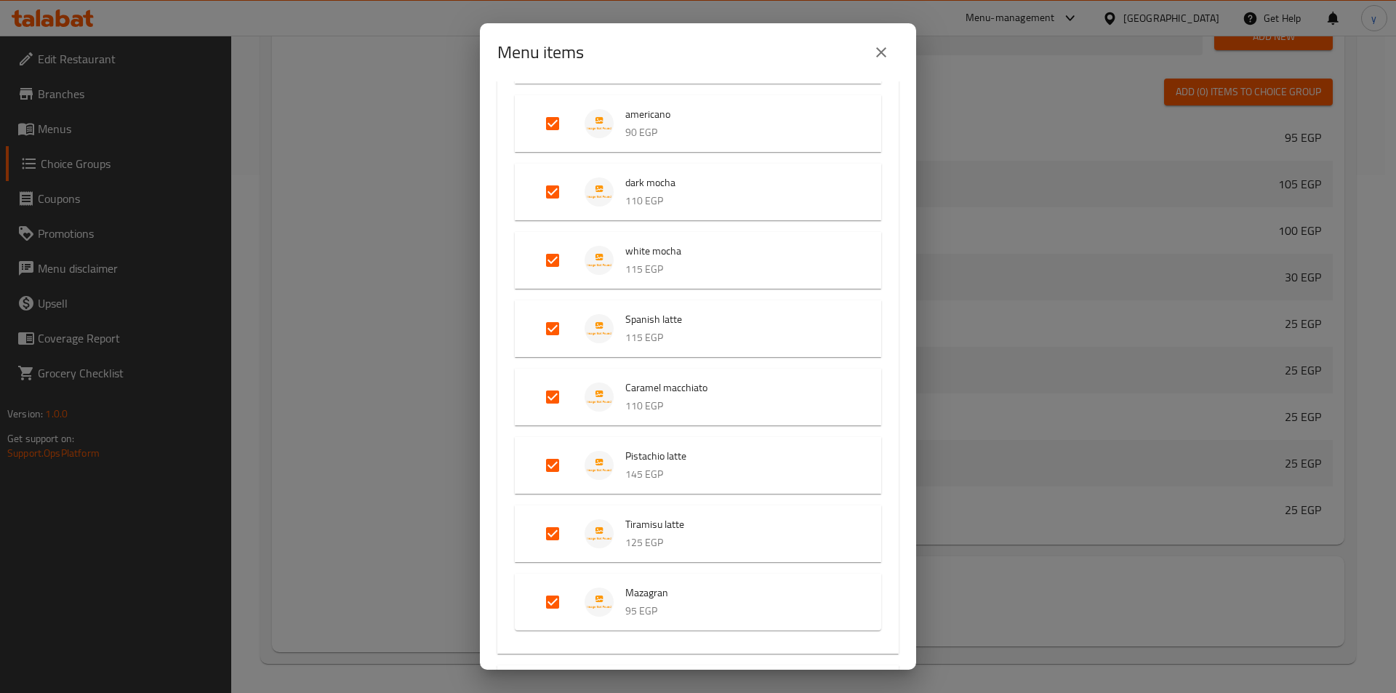
scroll to position [430, 0]
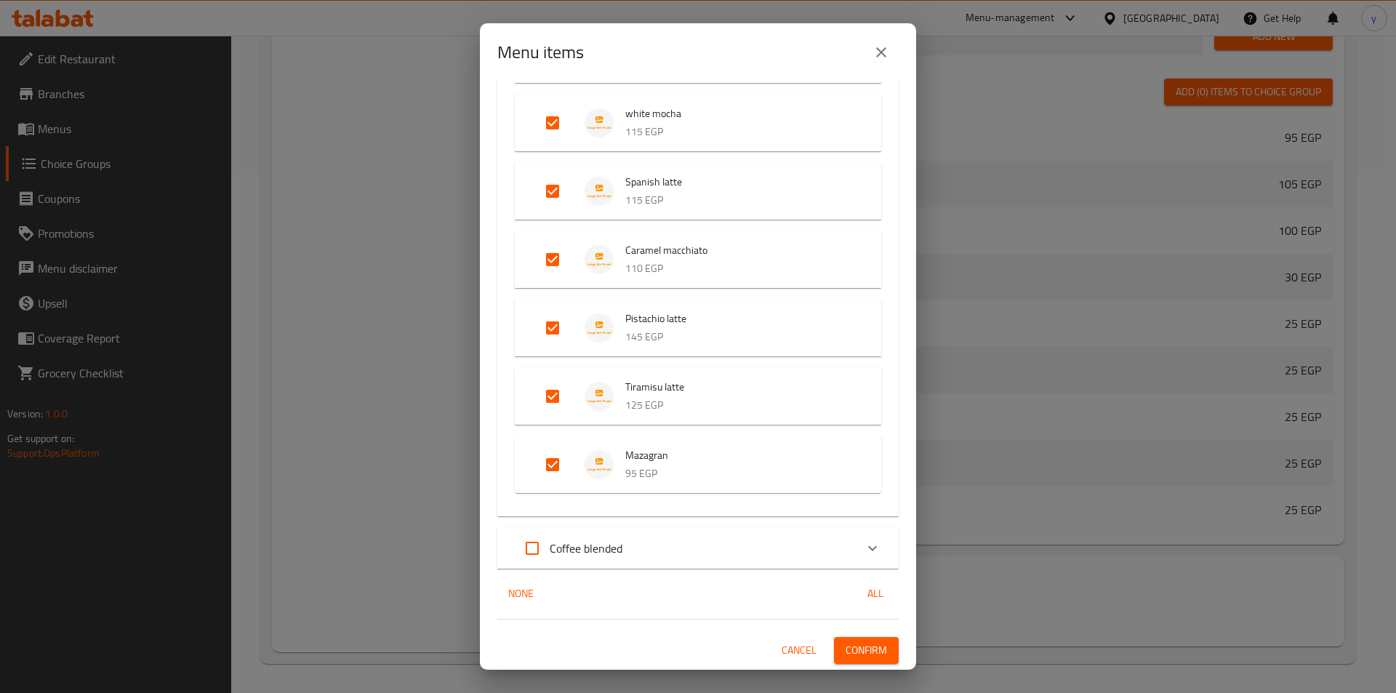
click at [583, 547] on p "Coffee blended" at bounding box center [586, 547] width 73 height 17
click at [526, 548] on input "Expand" at bounding box center [532, 551] width 35 height 35
checkbox input "true"
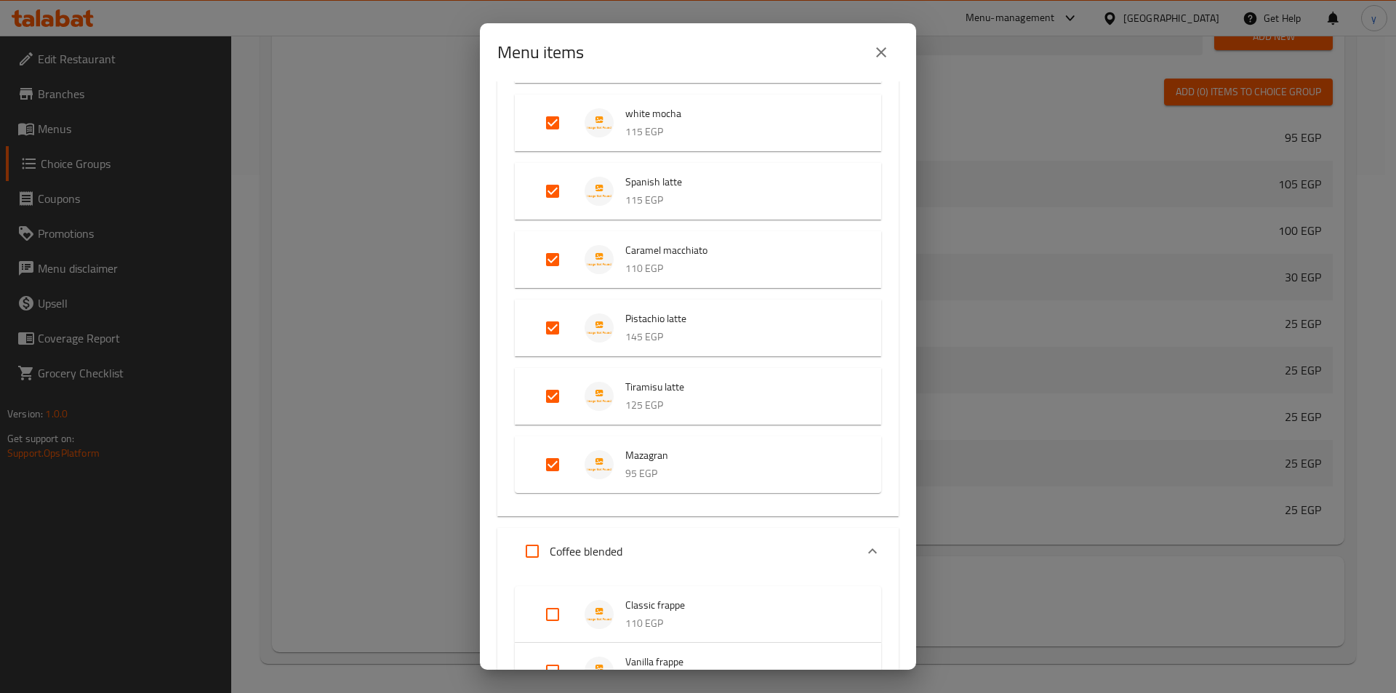
checkbox input "true"
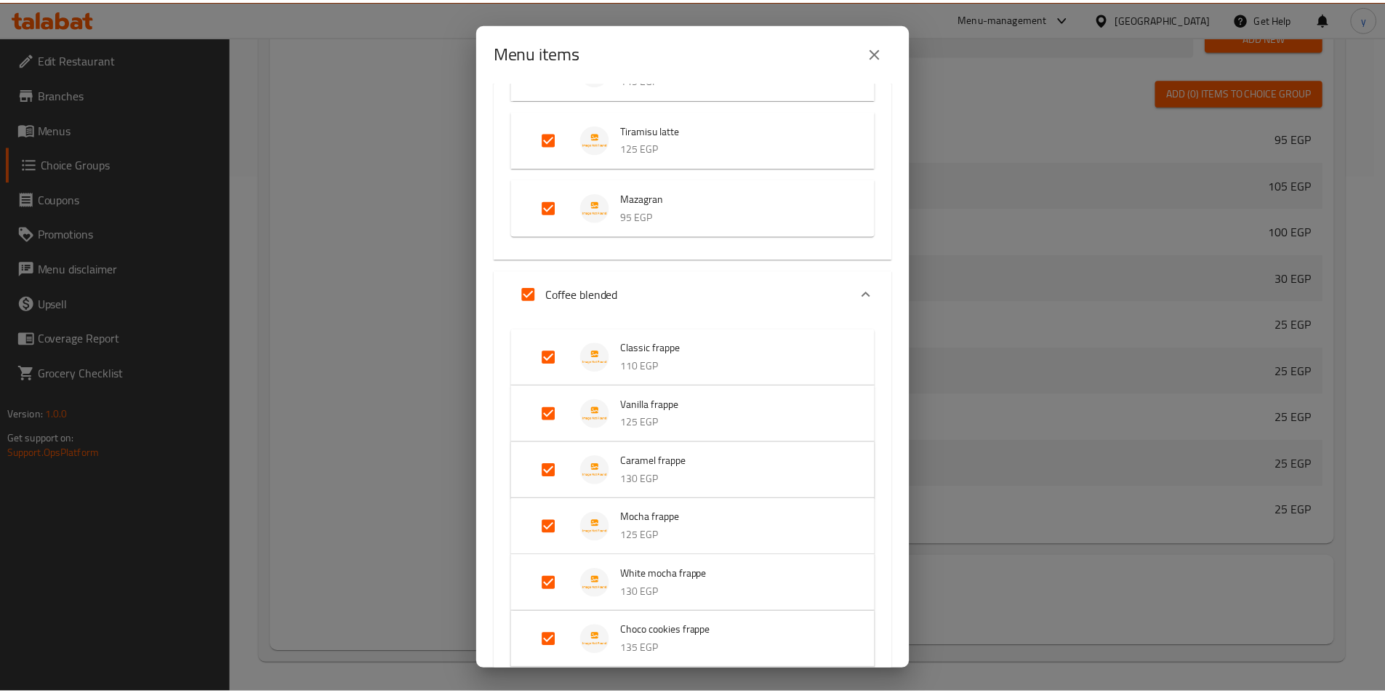
scroll to position [867, 0]
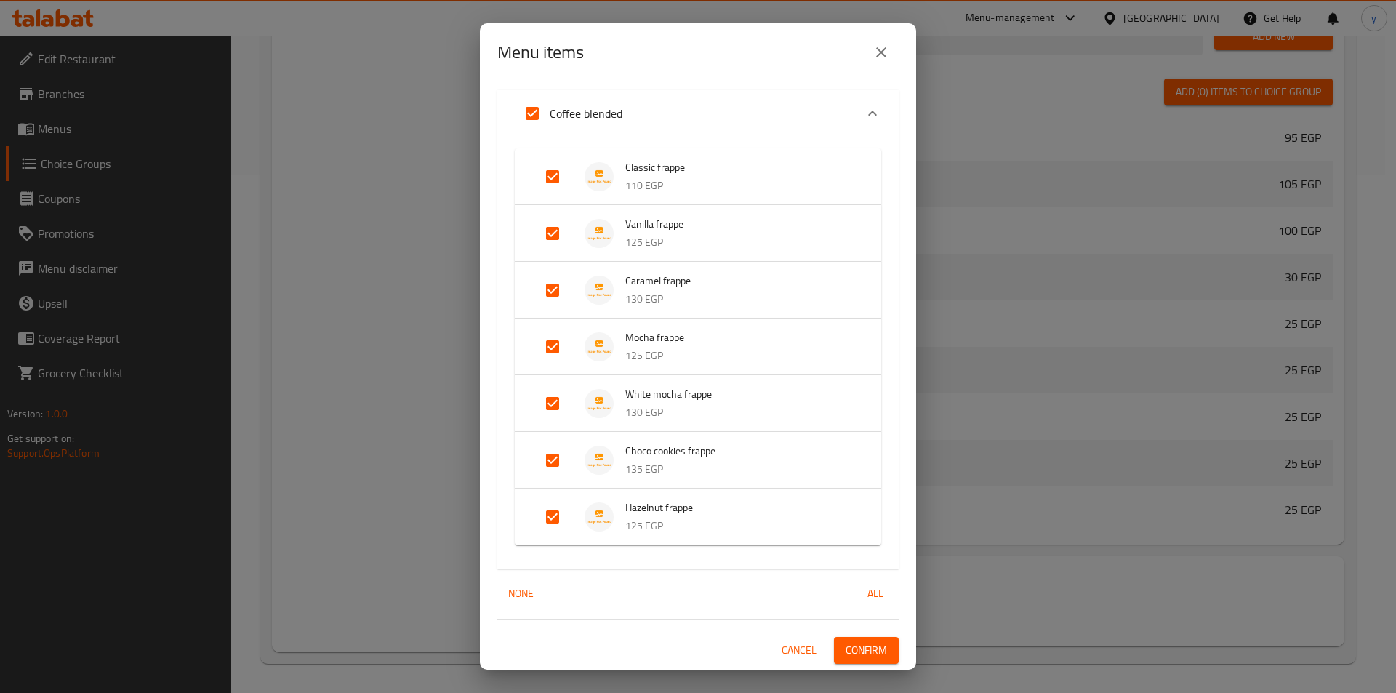
click at [861, 648] on span "Confirm" at bounding box center [865, 650] width 41 height 18
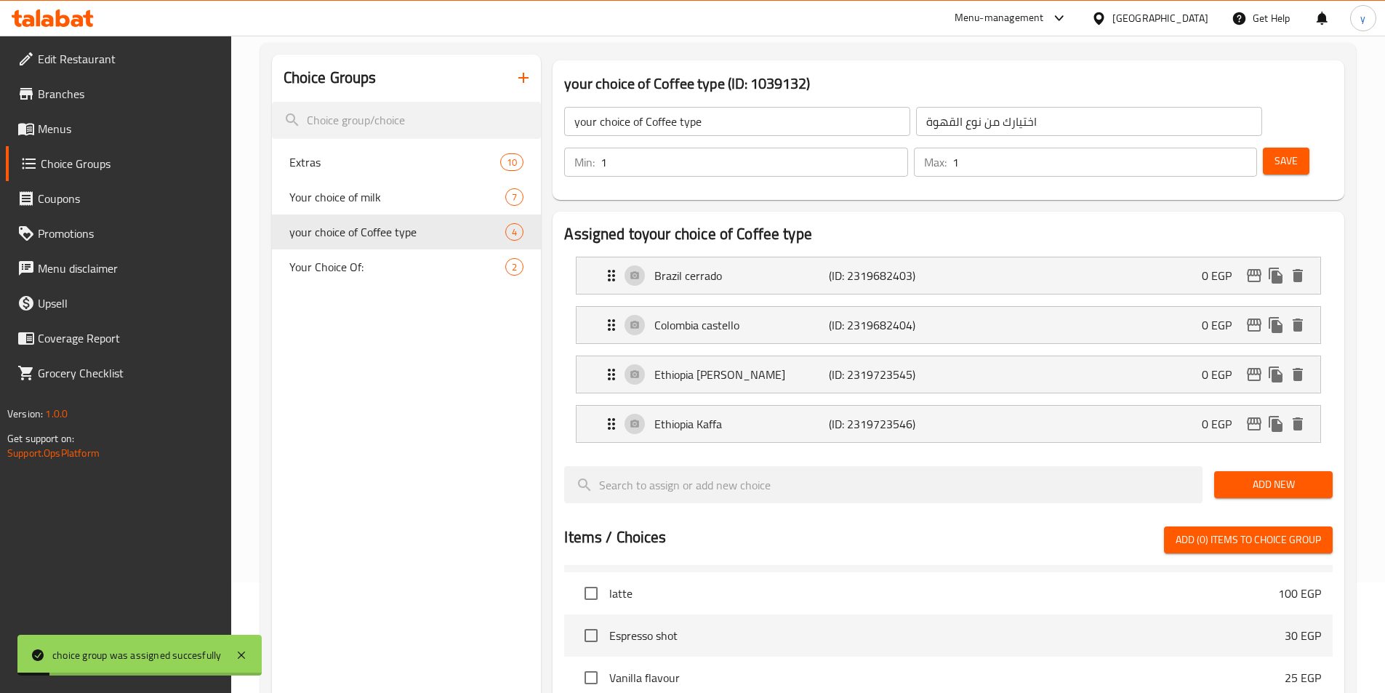
scroll to position [0, 0]
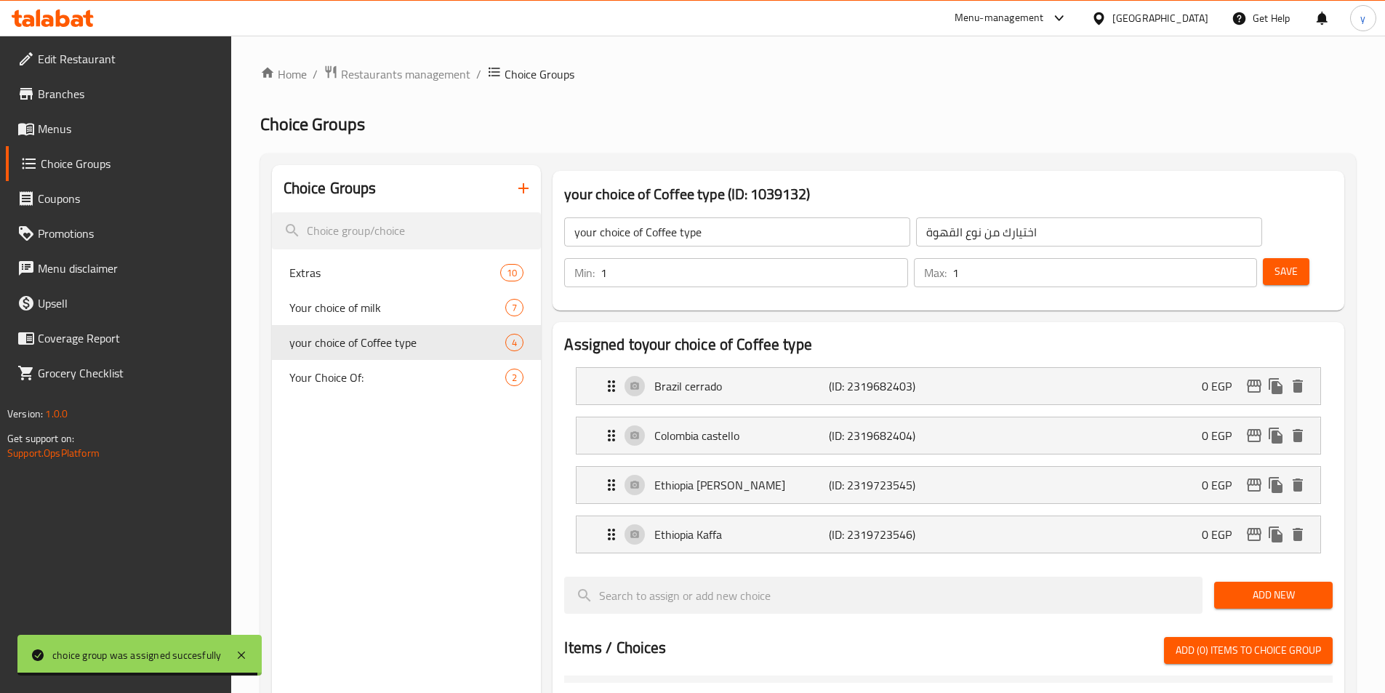
click at [76, 138] on link "Menus" at bounding box center [118, 128] width 225 height 35
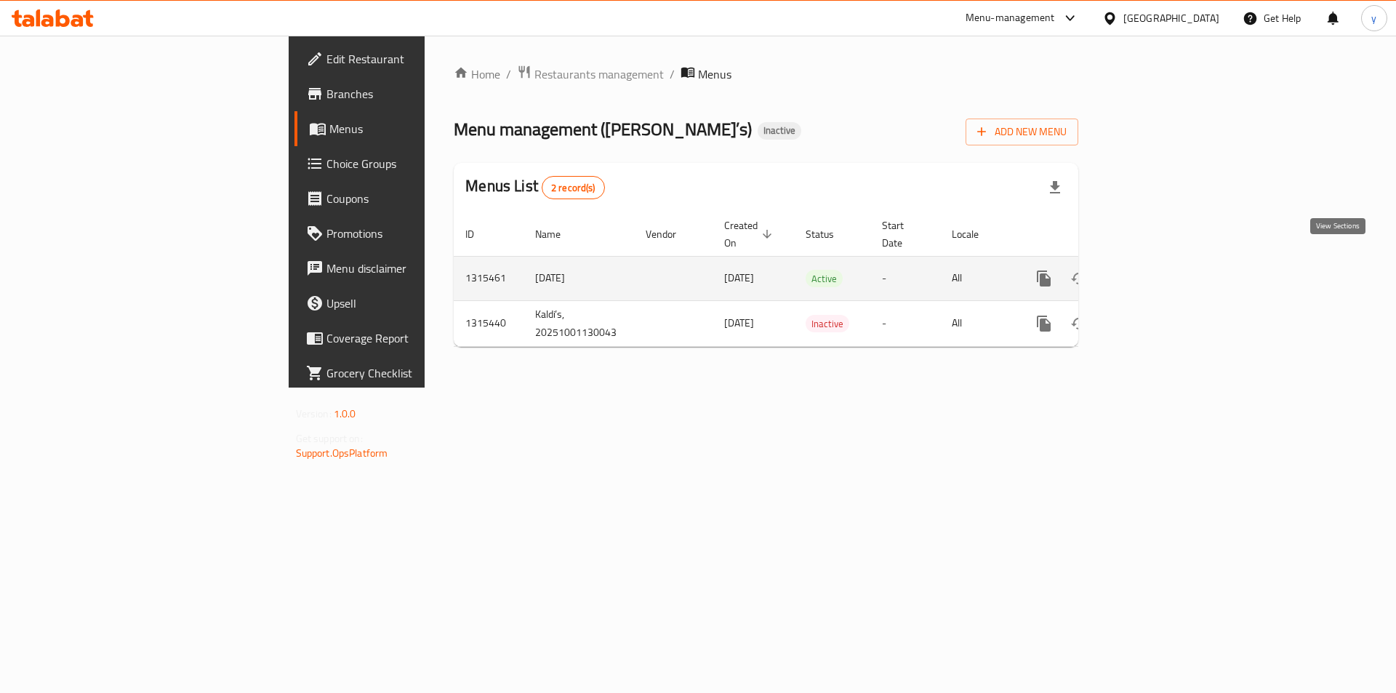
click at [1157, 270] on icon "enhanced table" at bounding box center [1148, 278] width 17 height 17
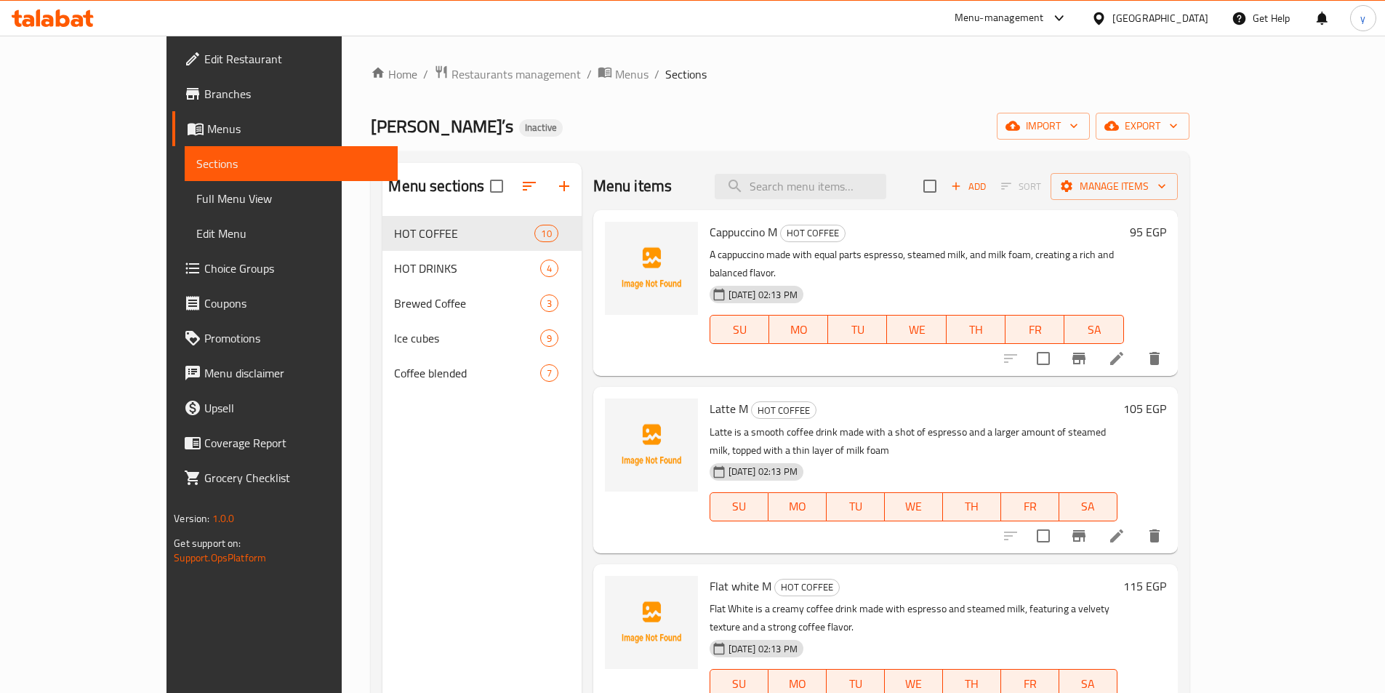
click at [196, 190] on span "Full Menu View" at bounding box center [291, 198] width 190 height 17
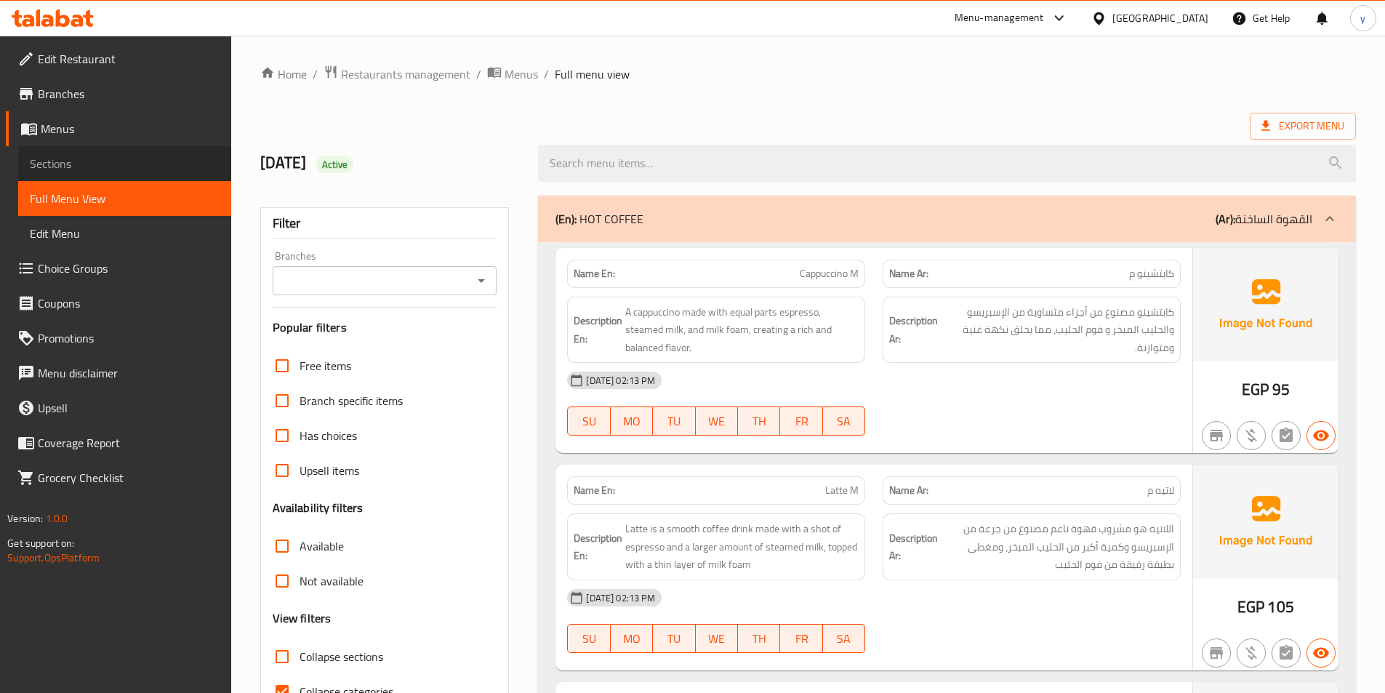
click at [88, 156] on span "Sections" at bounding box center [125, 163] width 190 height 17
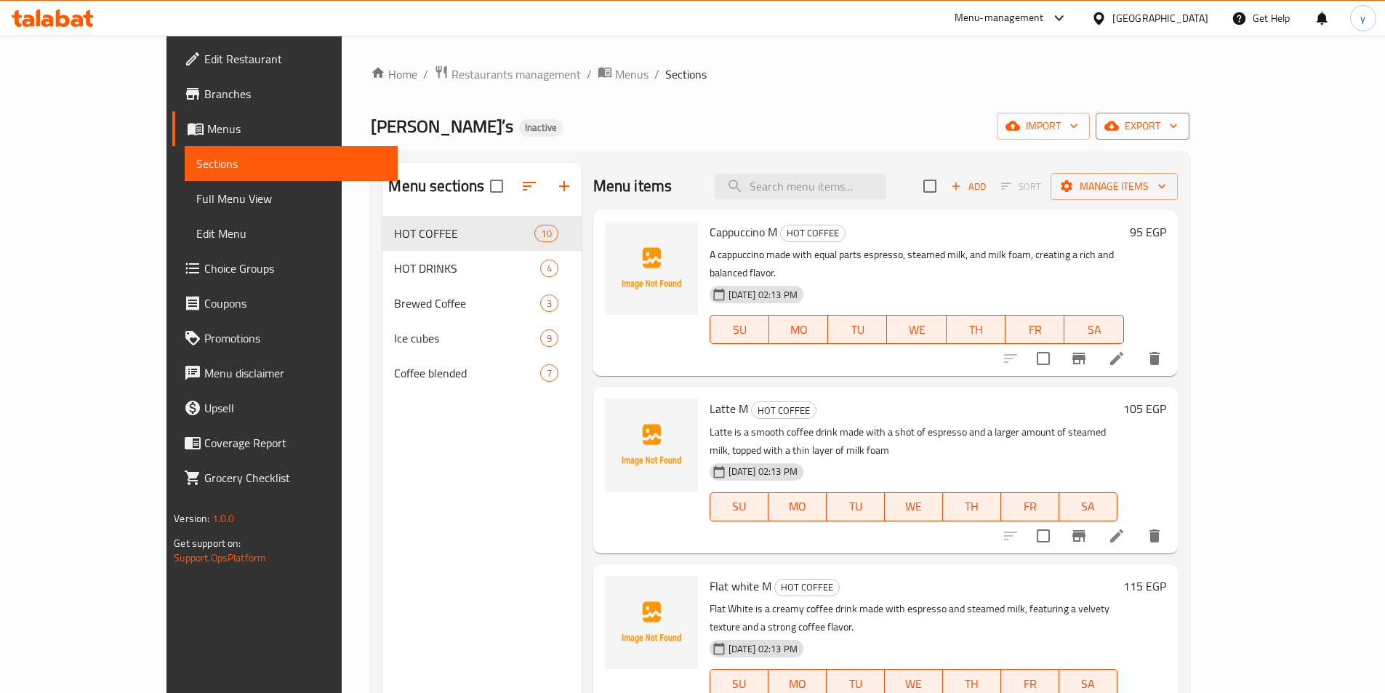
click at [1181, 132] on icon "button" at bounding box center [1173, 125] width 15 height 15
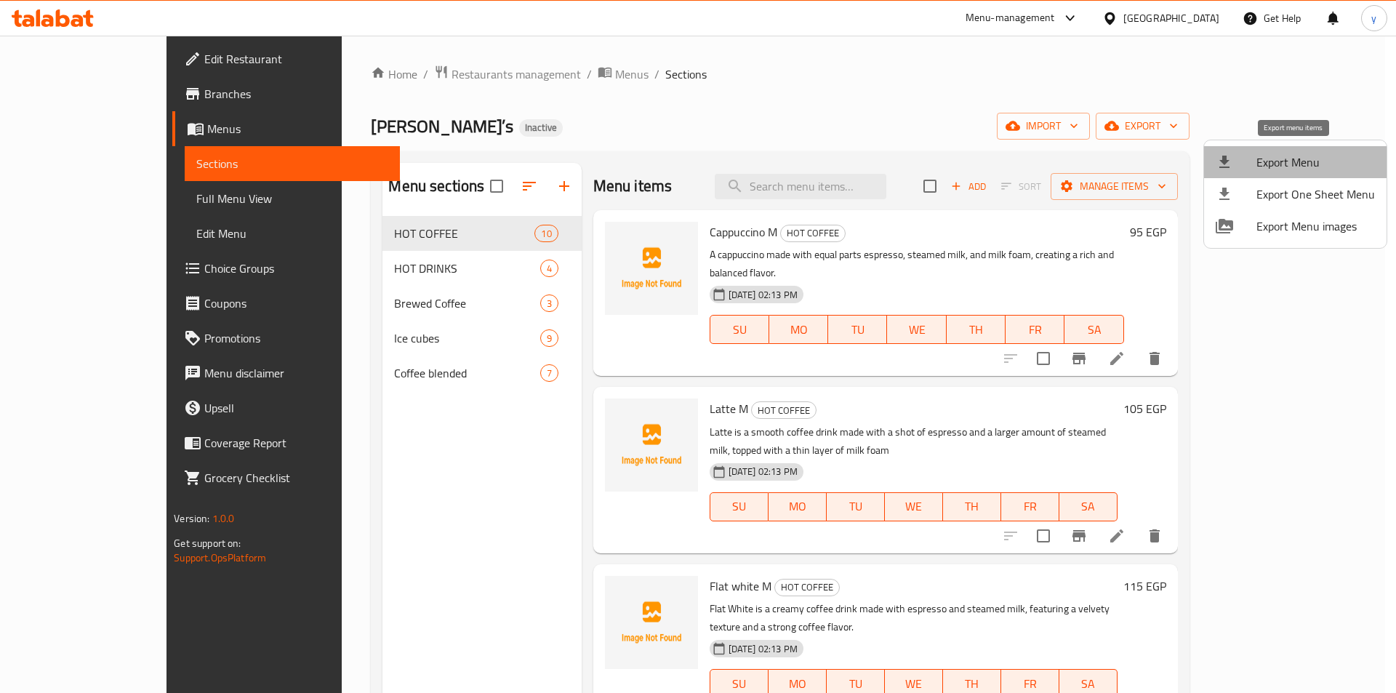
click at [1335, 166] on span "Export Menu" at bounding box center [1315, 161] width 118 height 17
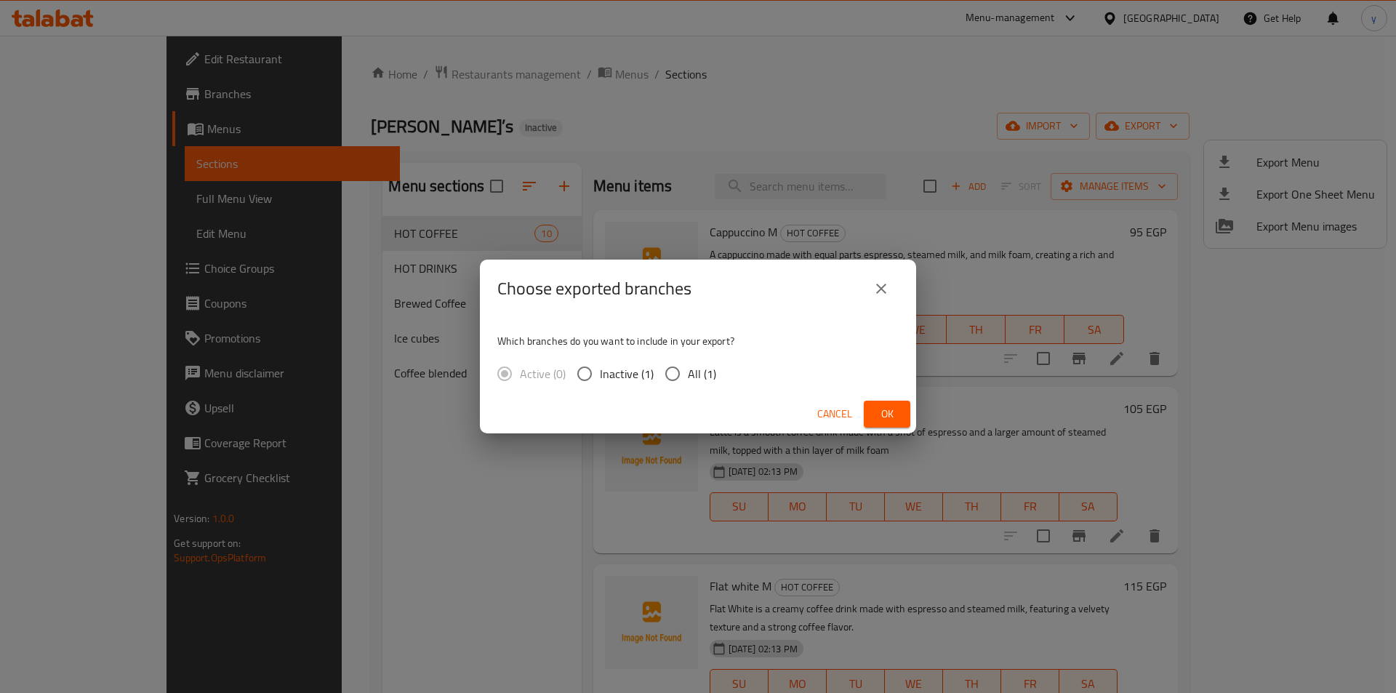
click at [681, 369] on input "All (1)" at bounding box center [672, 373] width 31 height 31
radio input "true"
click at [882, 422] on span "Ok" at bounding box center [886, 414] width 23 height 18
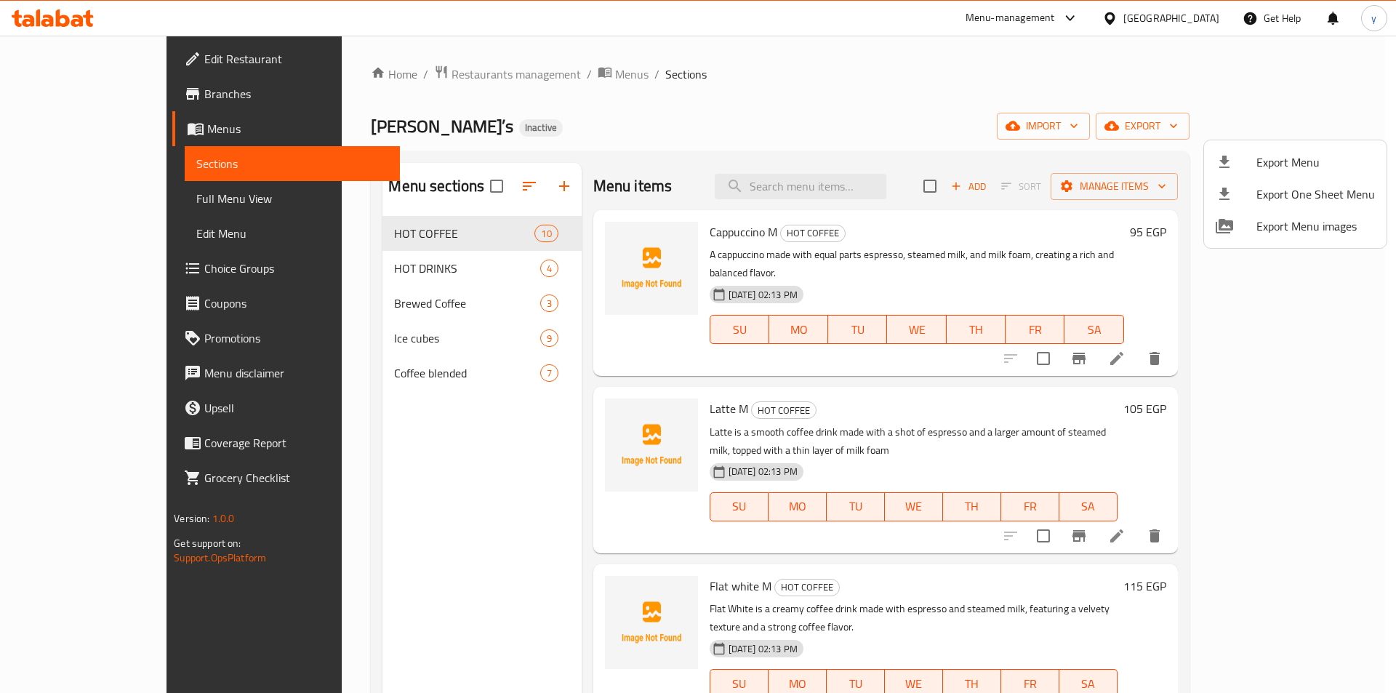
click at [894, 91] on div at bounding box center [698, 346] width 1396 height 693
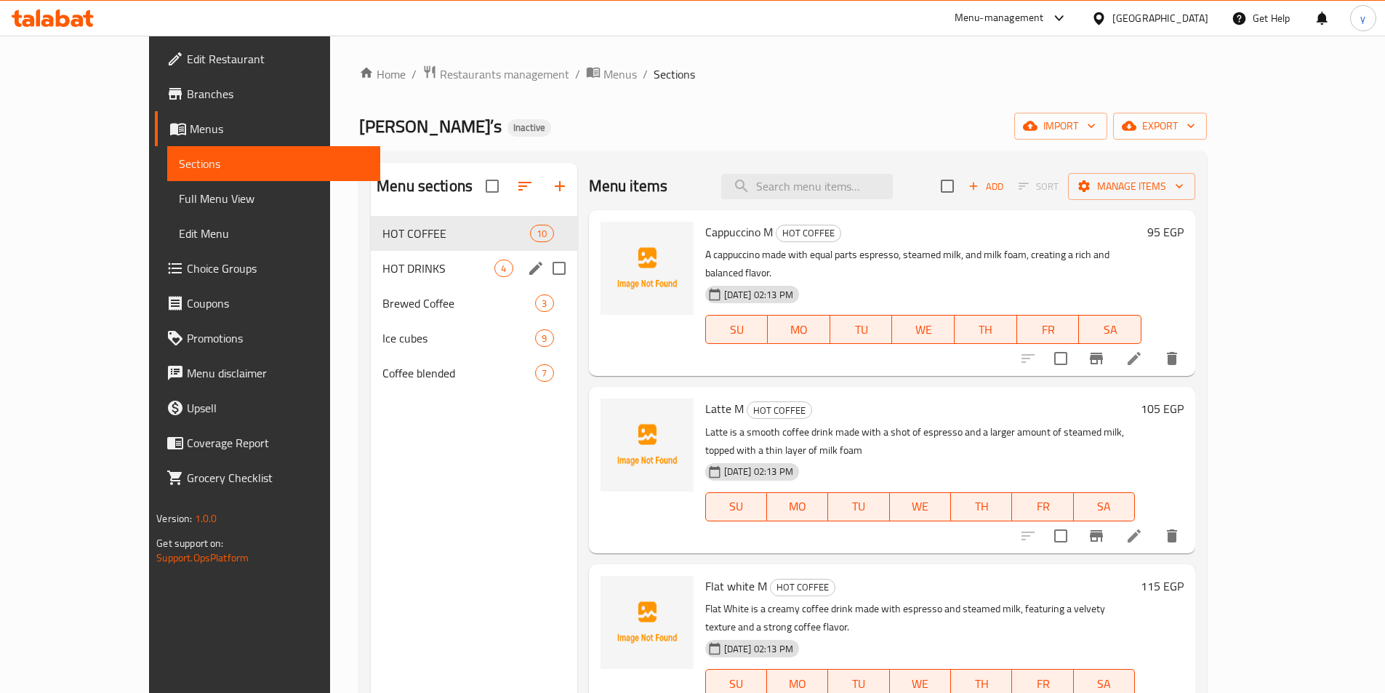
drag, startPoint x: 347, startPoint y: 233, endPoint x: 326, endPoint y: 282, distance: 53.7
click at [371, 281] on div "HOT COFFEE 10 HOT DRINKS 4 Brewed Coffee 3 Ice cubes 9 Coffee blended 7" at bounding box center [474, 303] width 206 height 174
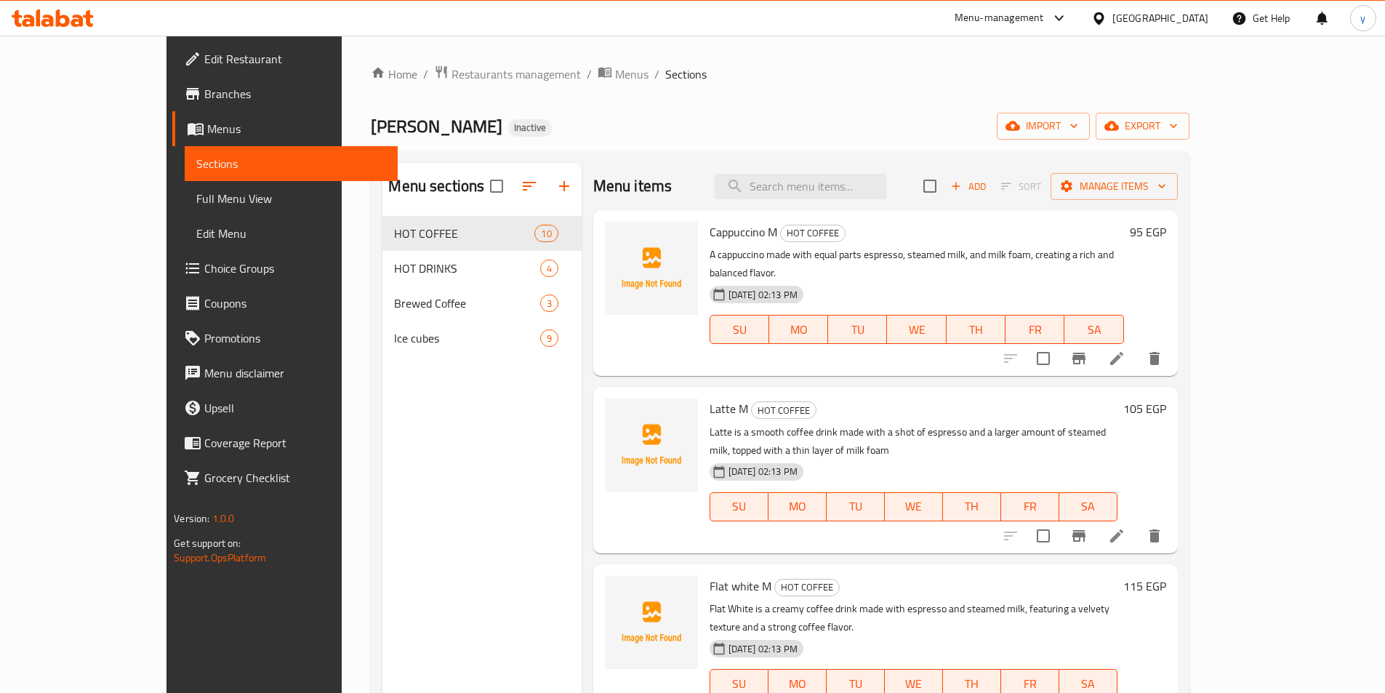
click at [196, 206] on span "Full Menu View" at bounding box center [291, 198] width 190 height 17
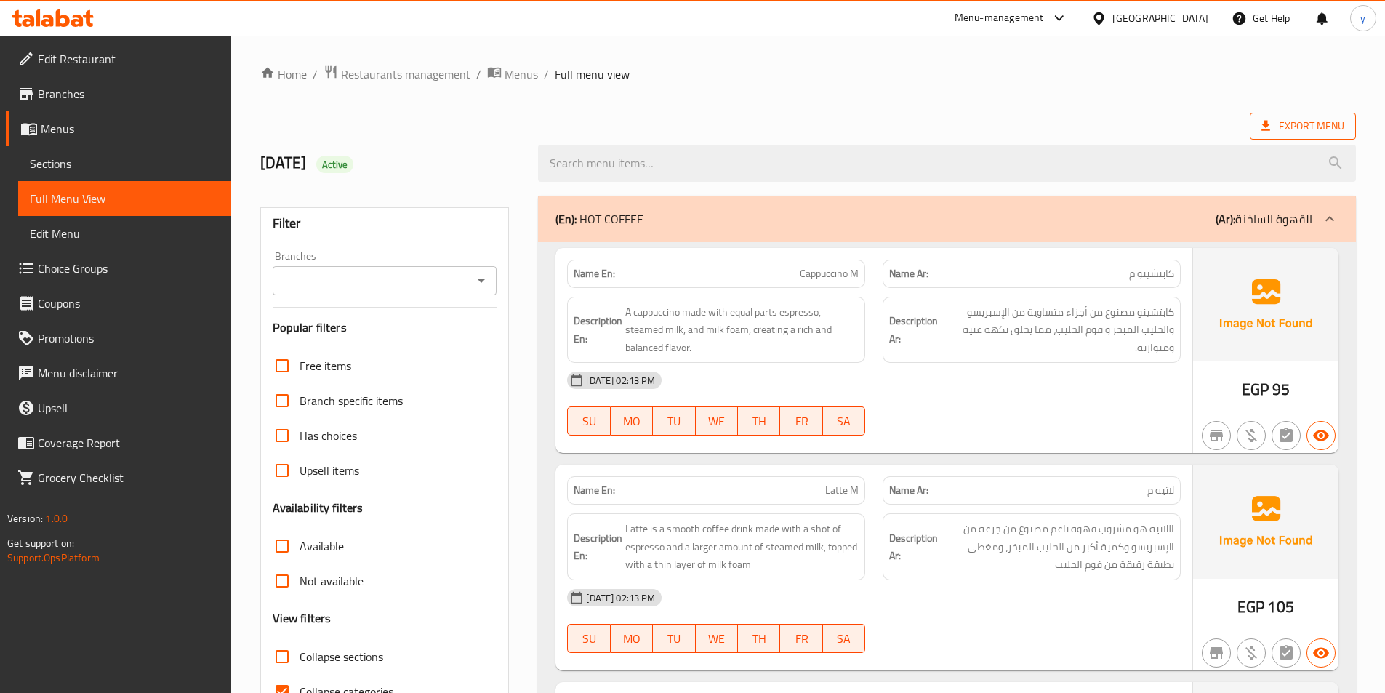
click at [1311, 134] on span "Export Menu" at bounding box center [1302, 126] width 83 height 18
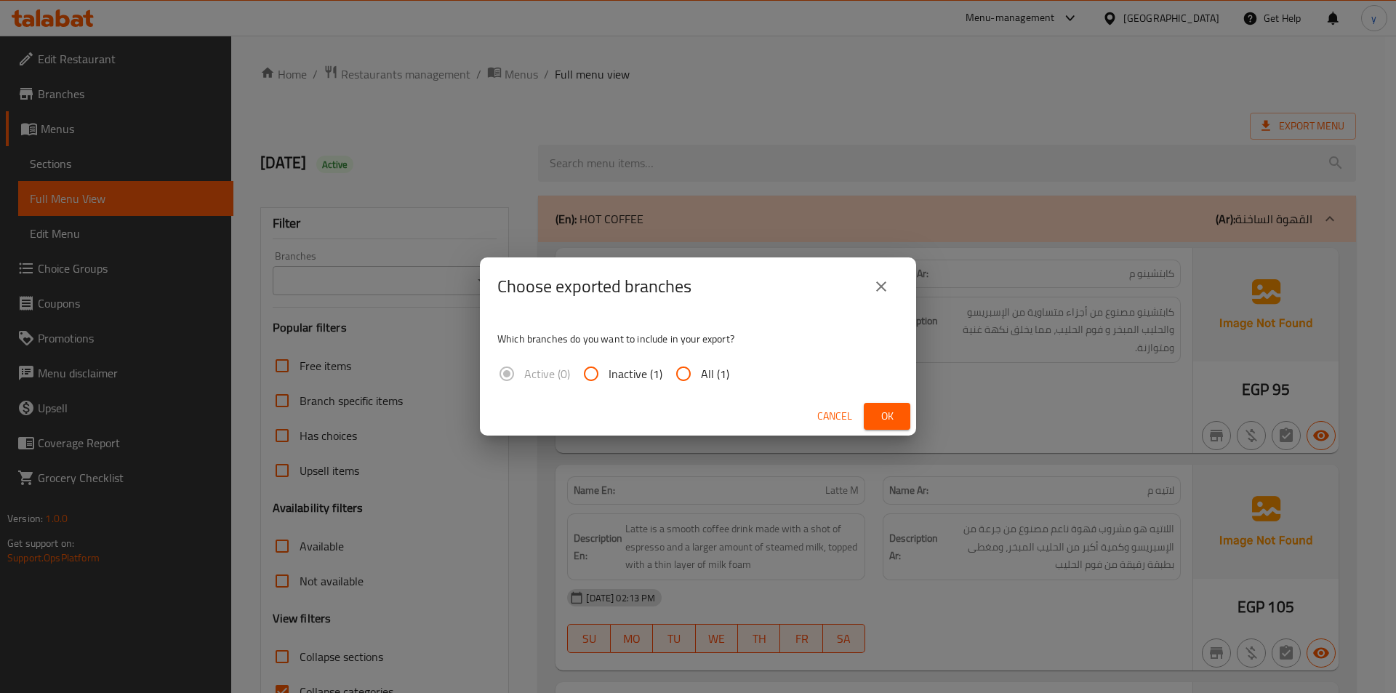
click at [688, 383] on input "All (1)" at bounding box center [683, 373] width 35 height 35
radio input "true"
click at [899, 425] on button "Ok" at bounding box center [887, 416] width 47 height 27
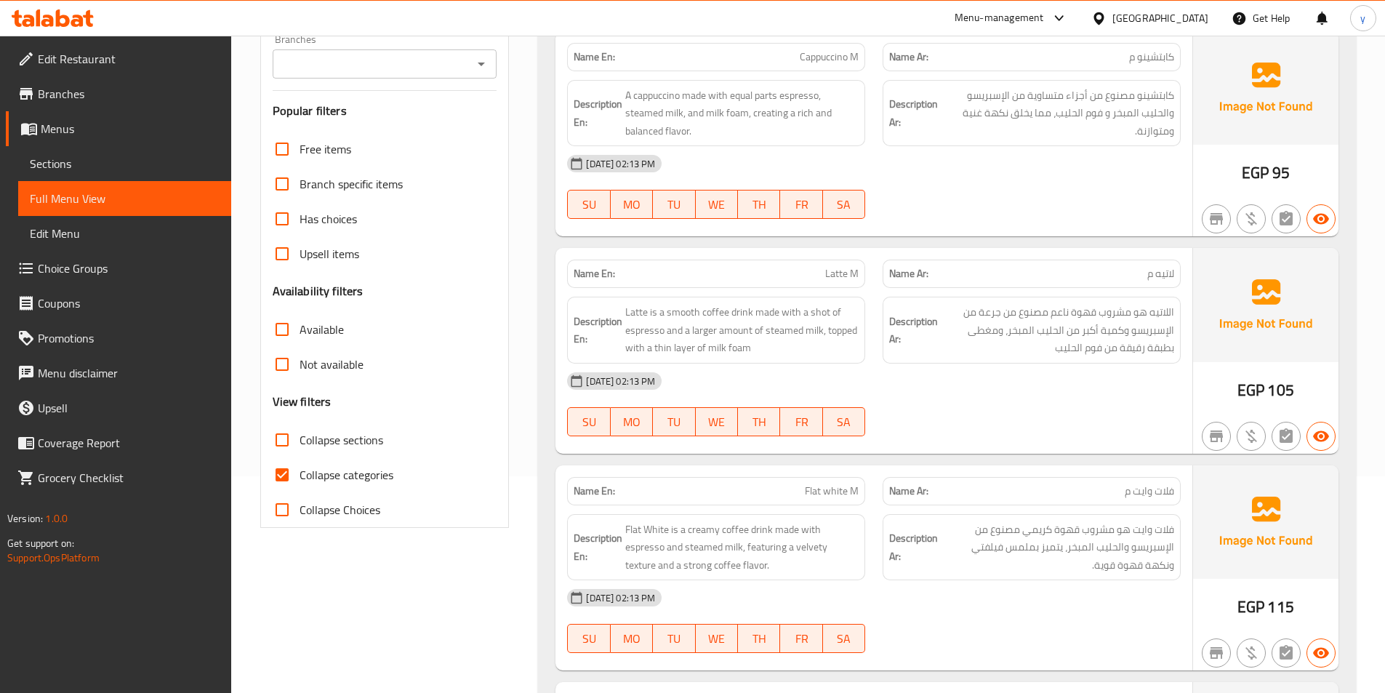
scroll to position [218, 0]
click at [282, 472] on input "Collapse categories" at bounding box center [282, 473] width 35 height 35
checkbox input "false"
click at [351, 504] on span "Collapse Choices" at bounding box center [339, 507] width 81 height 17
click at [299, 504] on input "Collapse Choices" at bounding box center [282, 508] width 35 height 35
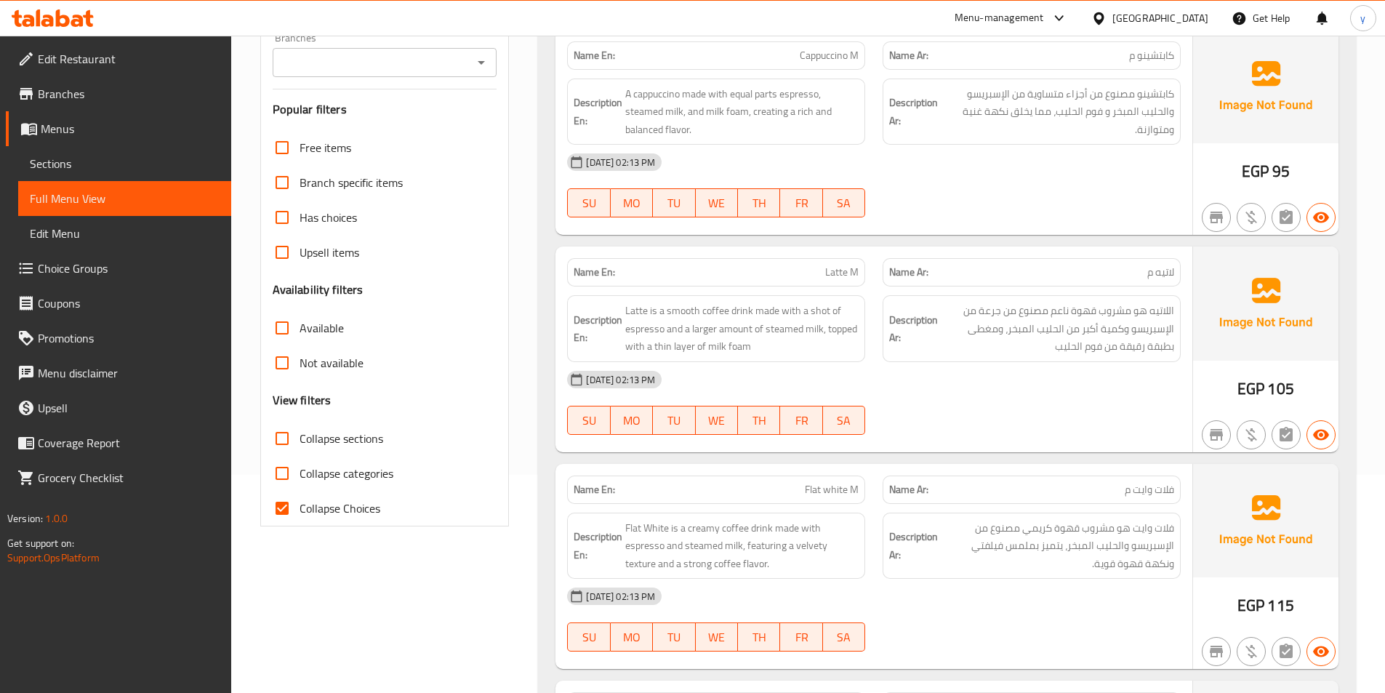
click at [354, 505] on span "Collapse Choices" at bounding box center [339, 507] width 81 height 17
click at [299, 505] on input "Collapse Choices" at bounding box center [282, 508] width 35 height 35
checkbox input "false"
click at [361, 475] on span "Collapse categories" at bounding box center [346, 472] width 94 height 17
click at [299, 475] on input "Collapse categories" at bounding box center [282, 473] width 35 height 35
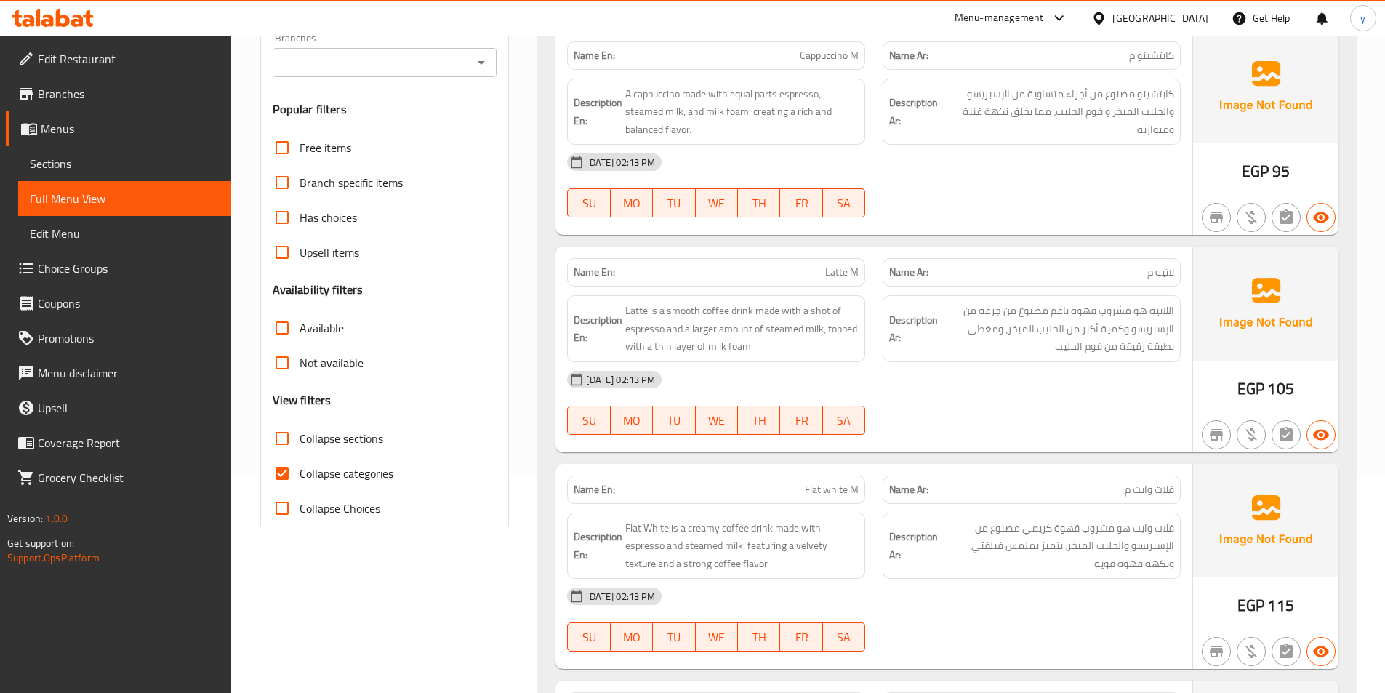
click at [361, 475] on span "Collapse categories" at bounding box center [346, 472] width 94 height 17
click at [299, 475] on input "Collapse categories" at bounding box center [282, 473] width 35 height 35
checkbox input "false"
click at [363, 449] on label "Collapse sections" at bounding box center [324, 438] width 118 height 35
click at [299, 449] on input "Collapse sections" at bounding box center [282, 438] width 35 height 35
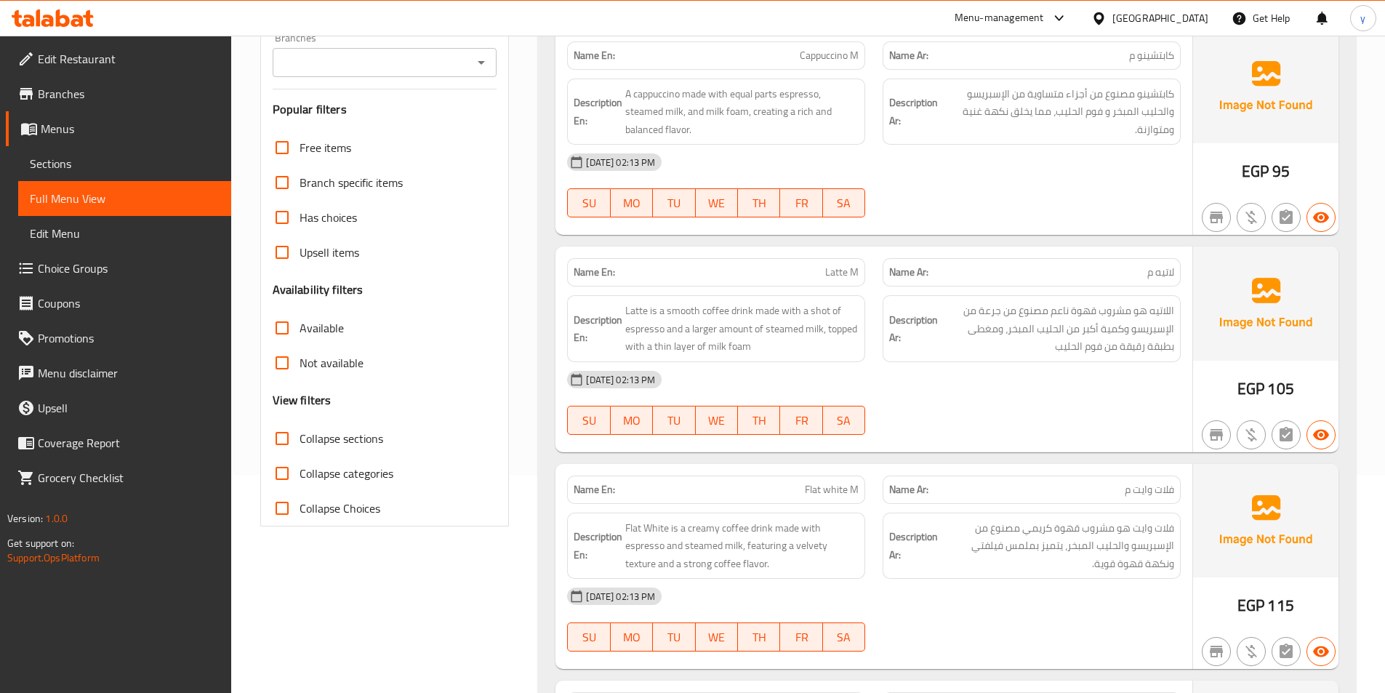
checkbox input "true"
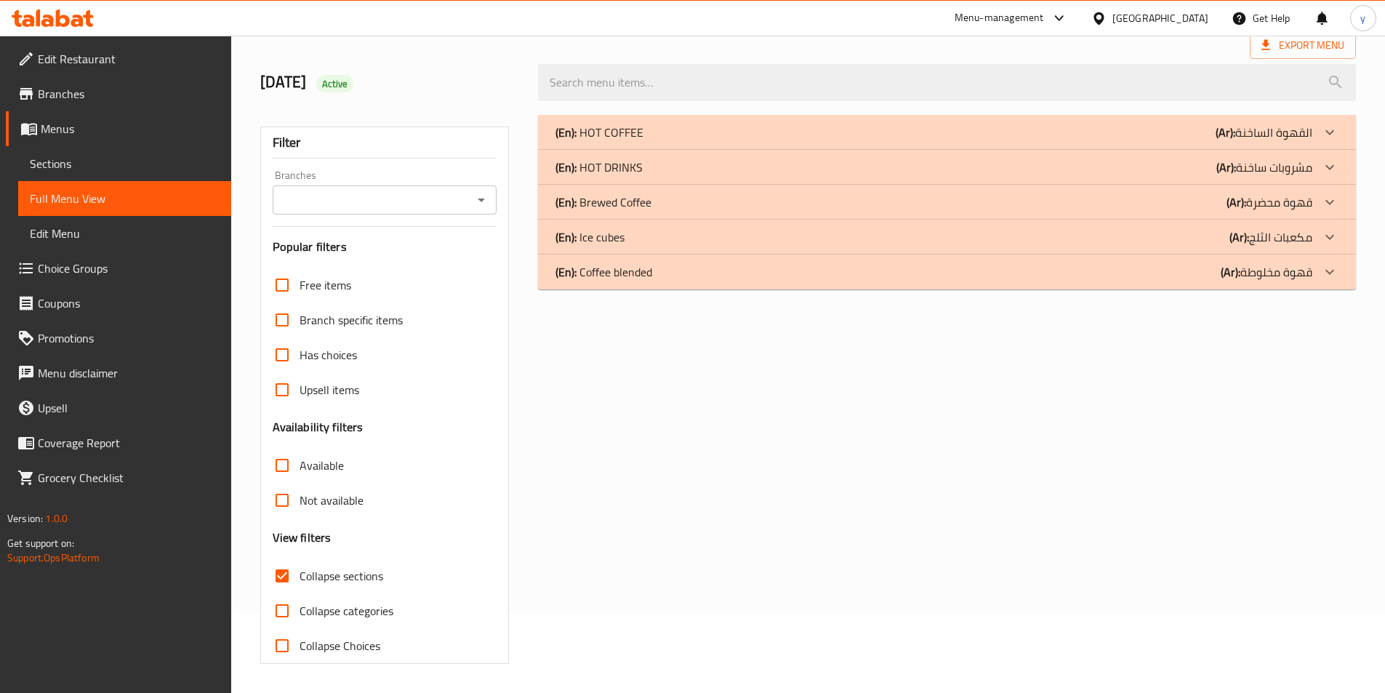
scroll to position [81, 0]
click at [651, 164] on div "(En): HOT DRINKS (Ar): مشروبات ساخنة" at bounding box center [933, 166] width 757 height 17
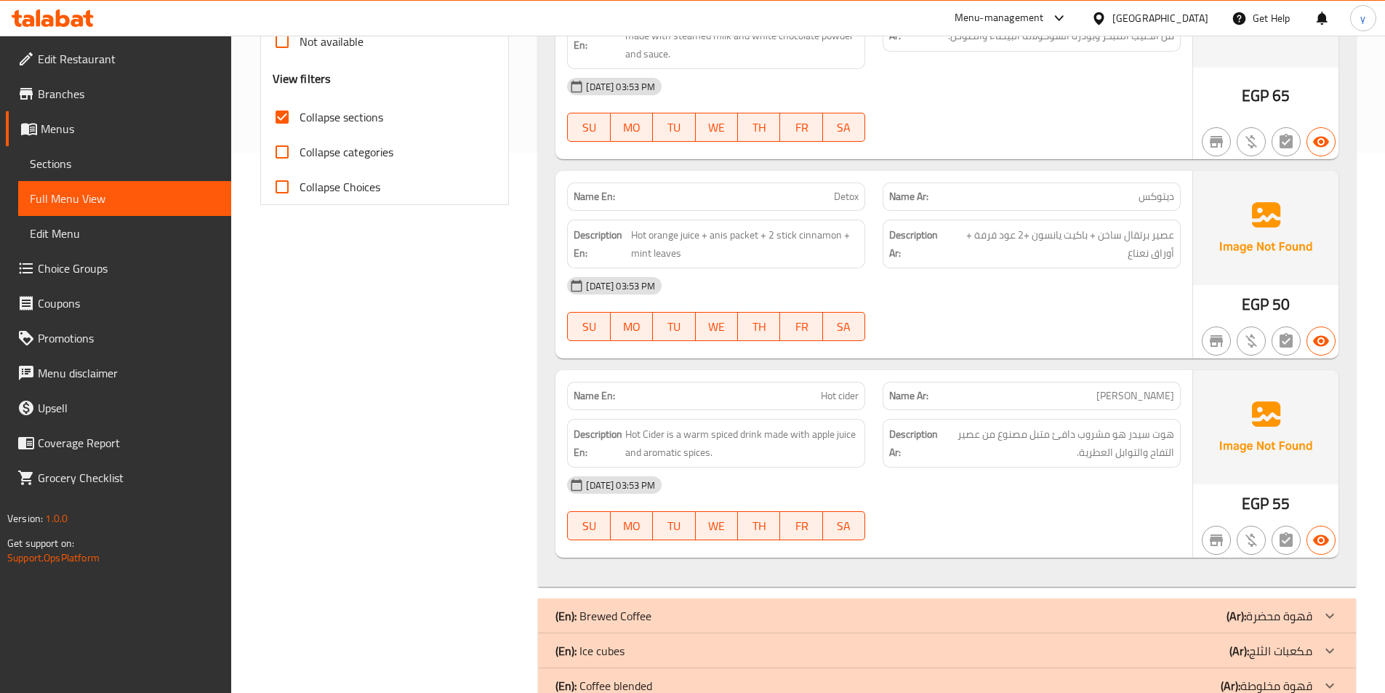
scroll to position [579, 0]
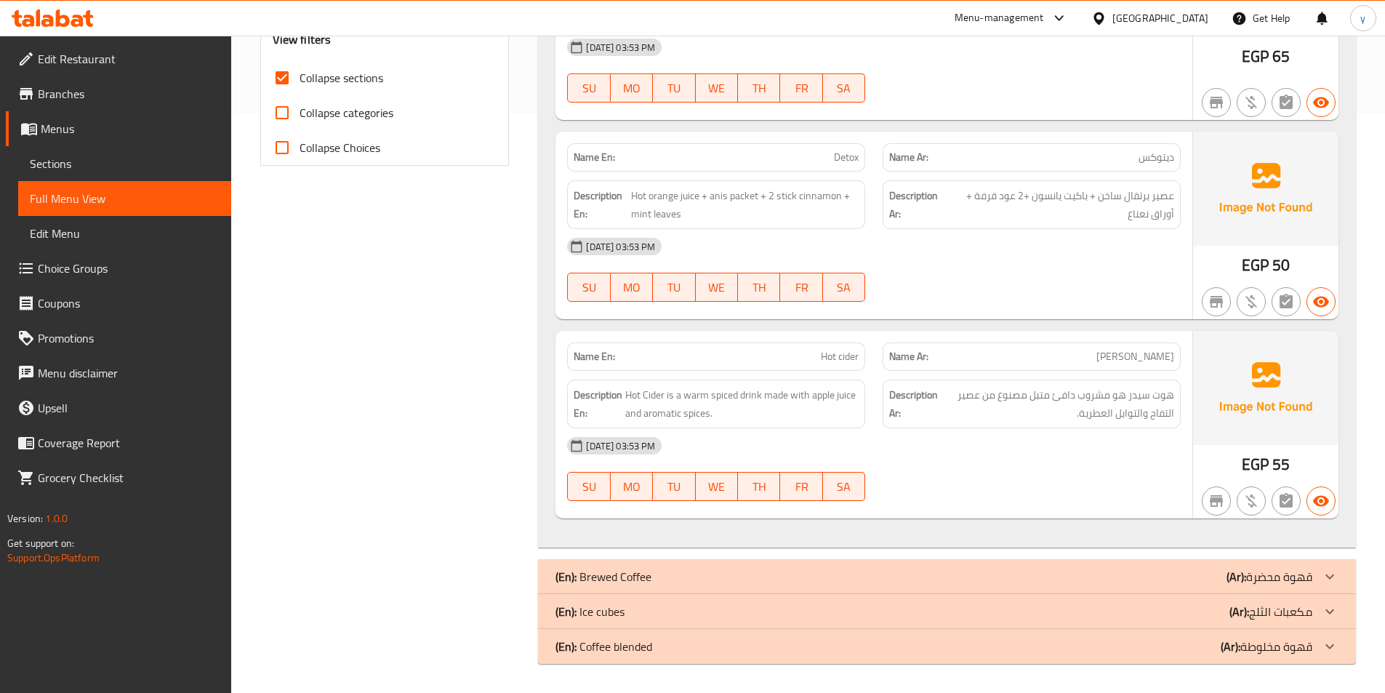
click at [704, 577] on div "(En): Brewed Coffee (Ar): قهوة محضرة" at bounding box center [933, 576] width 757 height 17
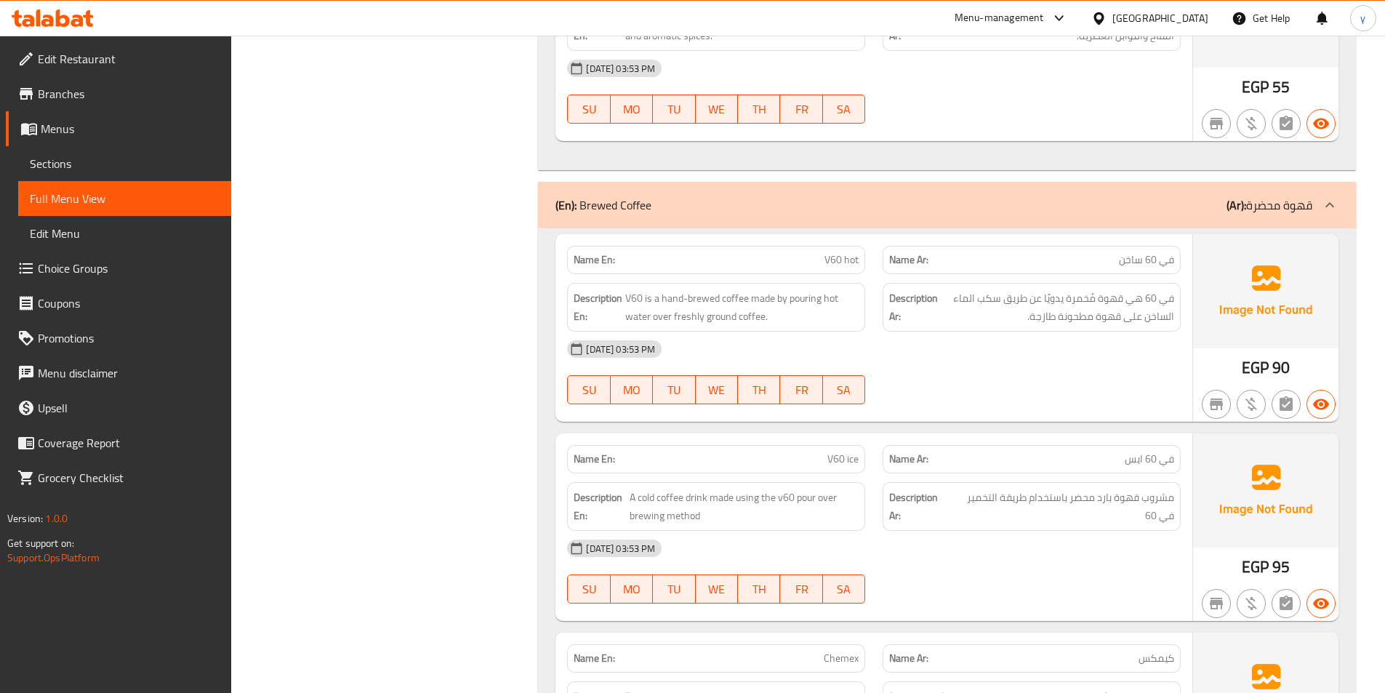
scroll to position [1206, 0]
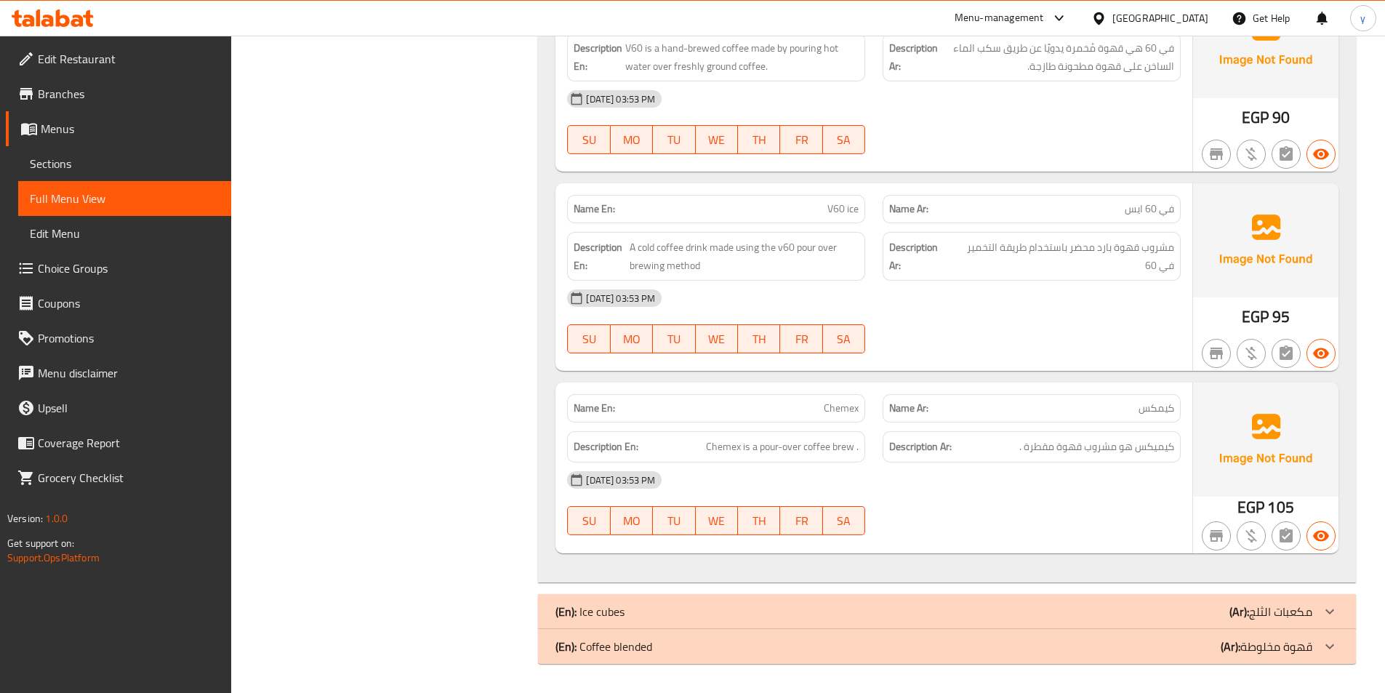
click at [703, 609] on div "(En): Ice cubes (Ar): مكعبات الثلج" at bounding box center [933, 611] width 757 height 17
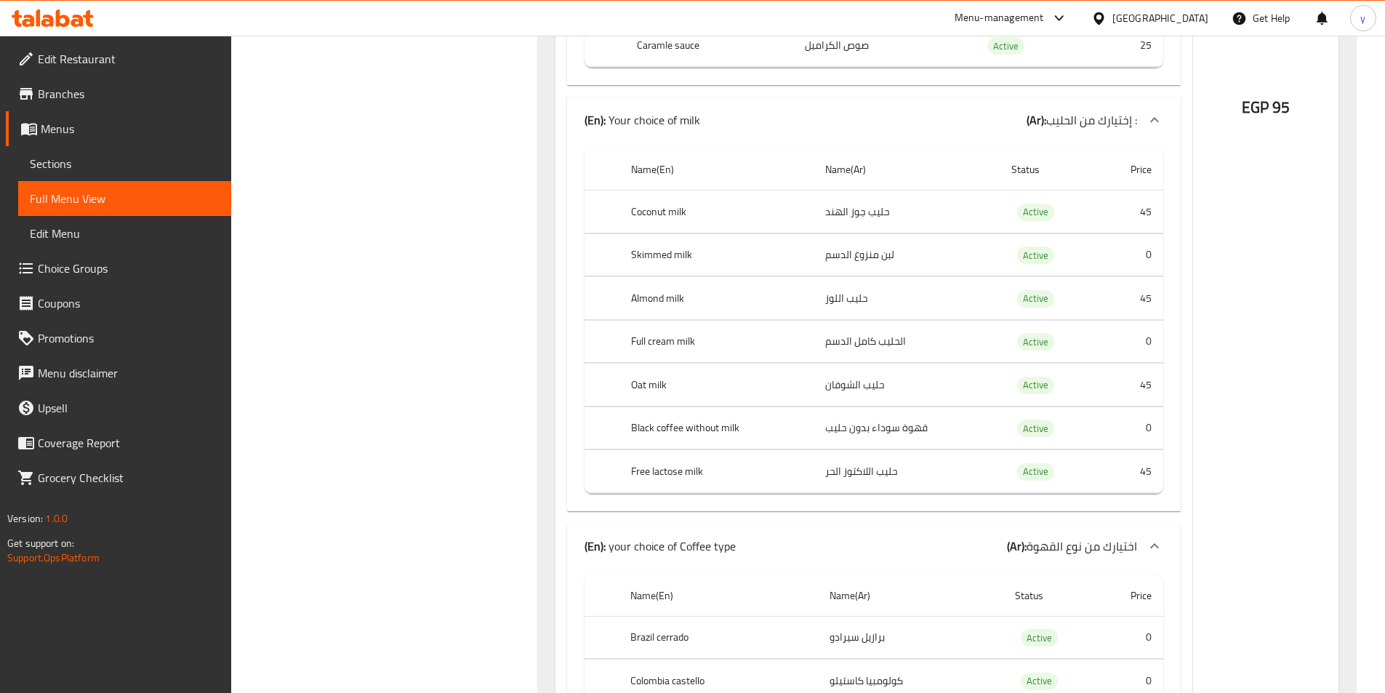
scroll to position [14895, 0]
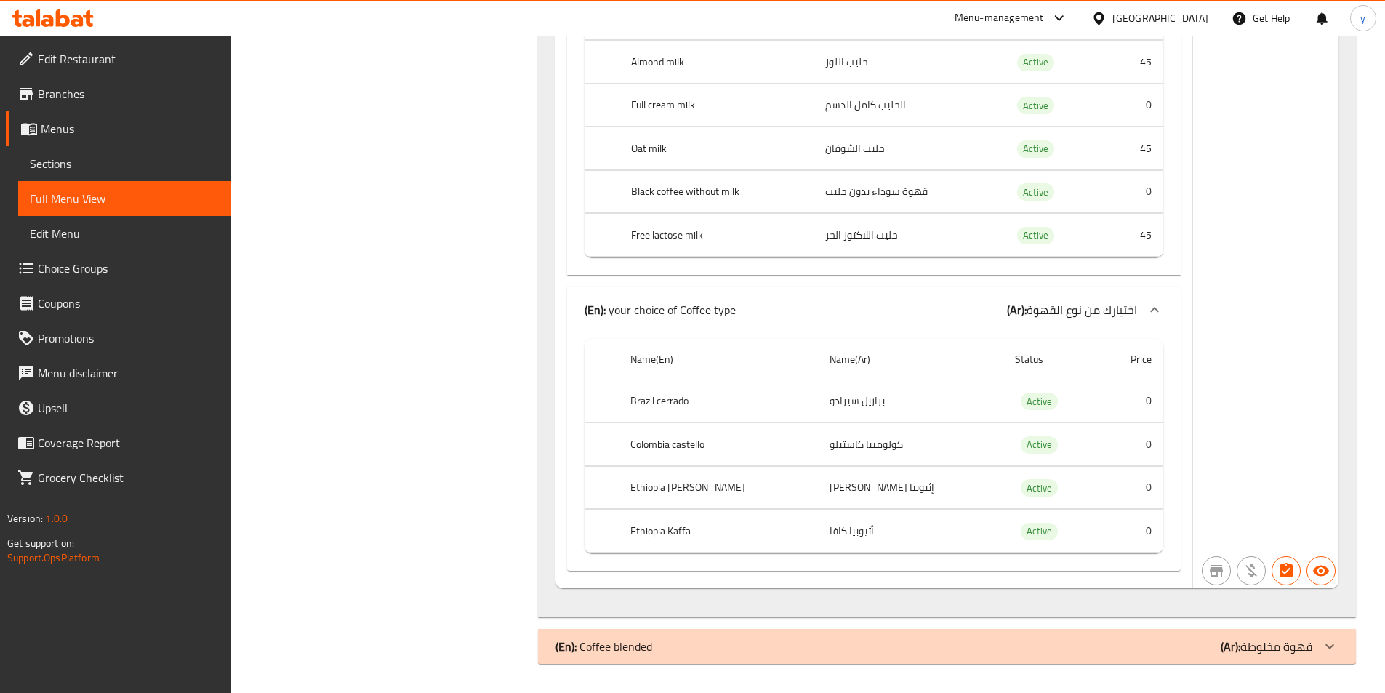
click at [1226, 650] on b "(Ar):" at bounding box center [1230, 646] width 20 height 22
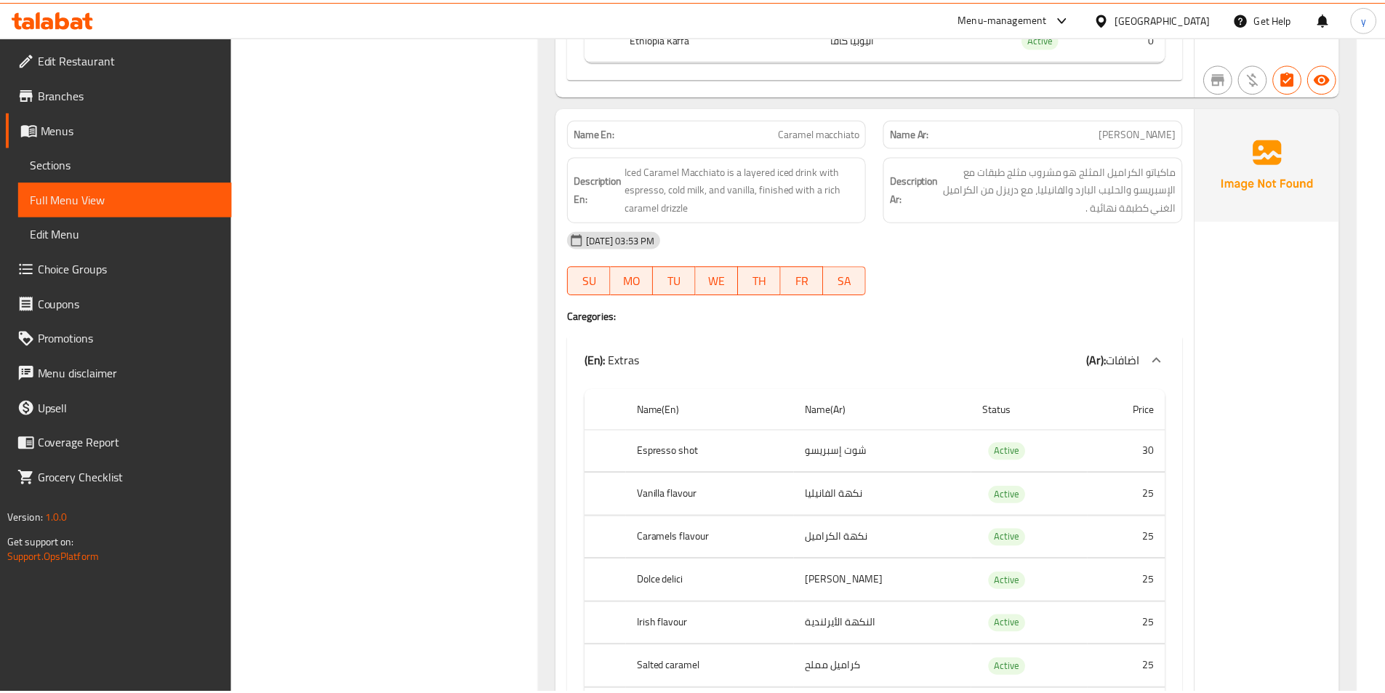
scroll to position [9839, 0]
